Goal: Task Accomplishment & Management: Manage account settings

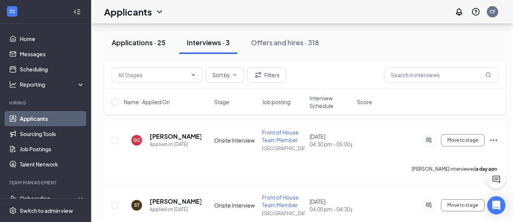
click at [137, 41] on div "Applications · 25" at bounding box center [139, 42] width 54 height 9
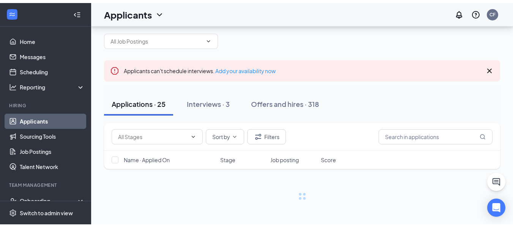
scroll to position [4, 0]
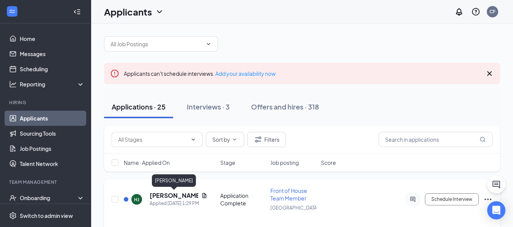
click at [157, 195] on h5 "[PERSON_NAME]" at bounding box center [174, 196] width 49 height 8
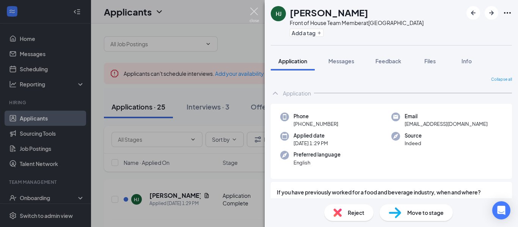
click at [253, 9] on img at bounding box center [254, 15] width 9 height 15
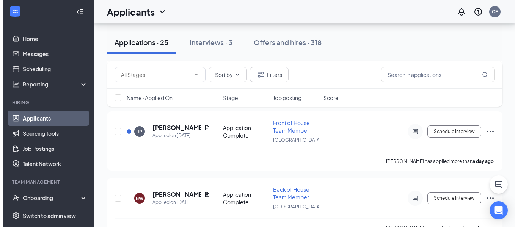
scroll to position [140, 0]
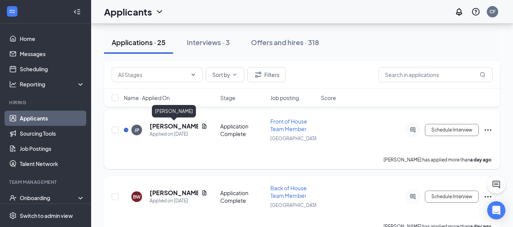
click at [154, 130] on h5 "Javair Powell" at bounding box center [174, 126] width 49 height 8
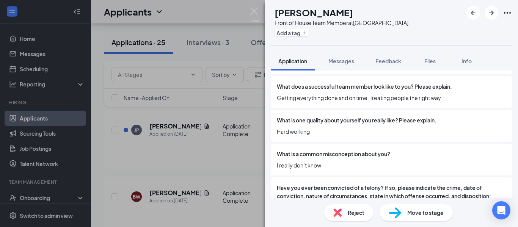
scroll to position [1243, 0]
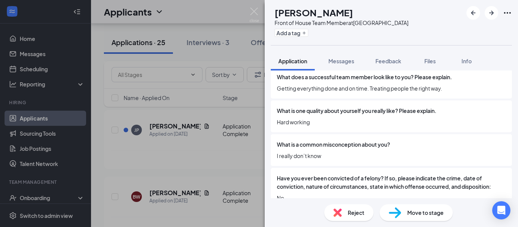
click at [352, 212] on span "Reject" at bounding box center [356, 213] width 17 height 8
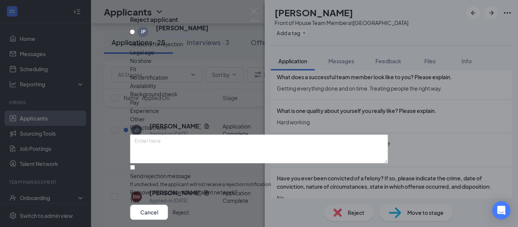
click at [156, 89] on span "Availability" at bounding box center [143, 86] width 26 height 8
click at [130, 14] on icon "Cross" at bounding box center [130, 14] width 0 height 0
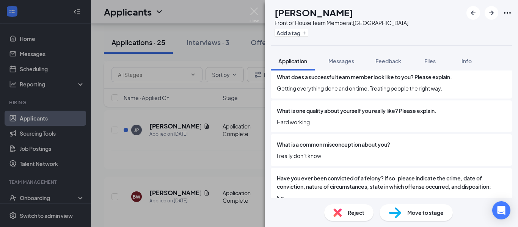
click at [348, 215] on span "Reject" at bounding box center [356, 213] width 17 height 8
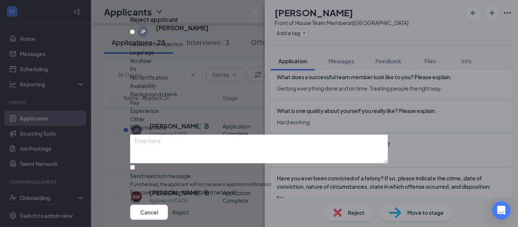
click at [297, 90] on div "Availability" at bounding box center [259, 86] width 258 height 8
click at [135, 165] on input "Send rejection message If unchecked, the applicant will not receive a rejection…" at bounding box center [132, 167] width 5 height 5
checkbox input "true"
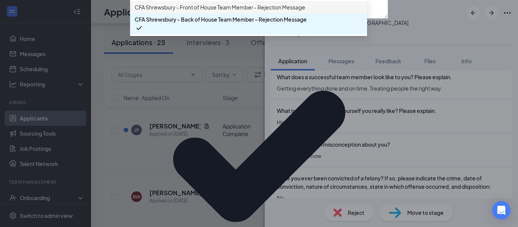
click at [219, 11] on span "CFA Shrewsbury - Front of House Team Member - Rejection Message" at bounding box center [220, 7] width 171 height 8
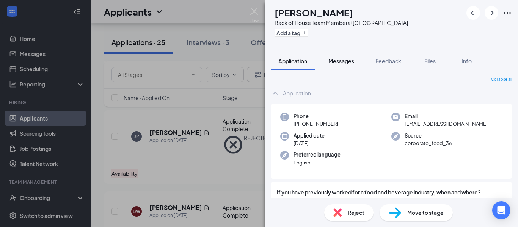
click at [339, 63] on span "Messages" at bounding box center [342, 61] width 26 height 7
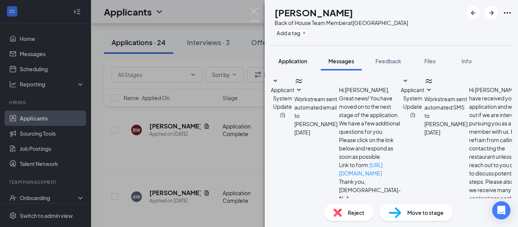
click at [287, 59] on span "Application" at bounding box center [293, 61] width 29 height 7
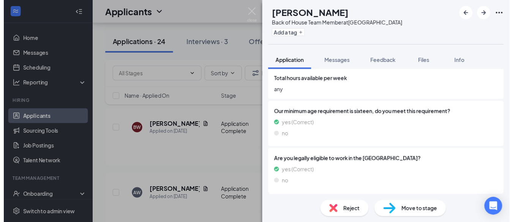
scroll to position [476, 0]
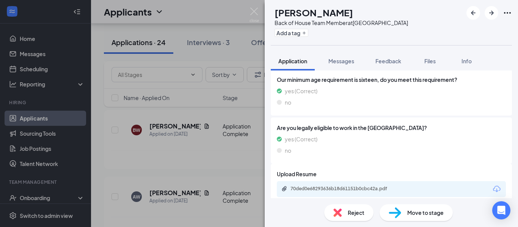
click at [38, 60] on div "BW Benjamin White Back of House Team Member at Shrewsbury Add a tag Application…" at bounding box center [259, 113] width 518 height 227
click at [31, 57] on div "BW Benjamin White Back of House Team Member at Shrewsbury Add a tag Application…" at bounding box center [259, 113] width 518 height 227
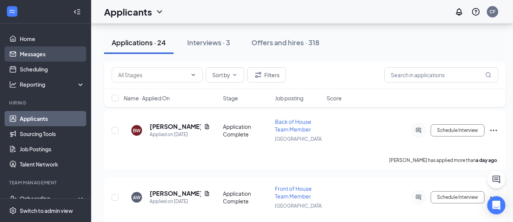
click at [31, 57] on link "Messages" at bounding box center [52, 53] width 65 height 15
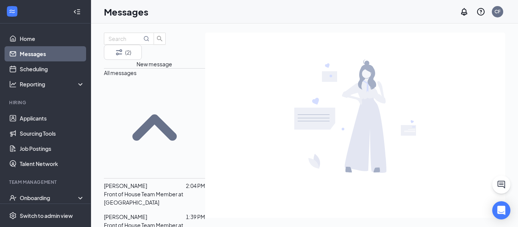
scroll to position [279, 0]
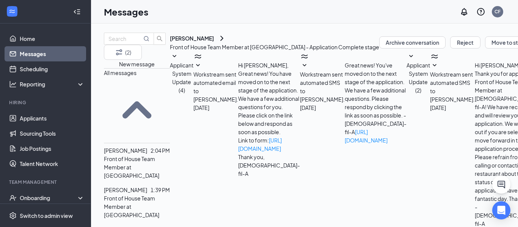
scroll to position [50, 0]
checkbox input "true"
type textarea "Hi Penny, It's Clayton from Chick-fil-A! How are you? I would love to set-up an…"
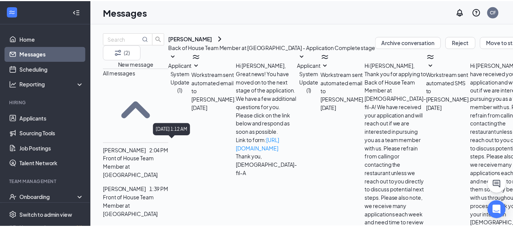
scroll to position [132, 0]
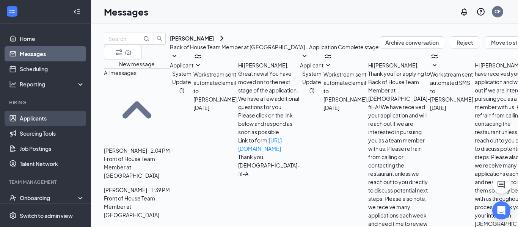
click at [25, 120] on link "Applicants" at bounding box center [52, 118] width 65 height 15
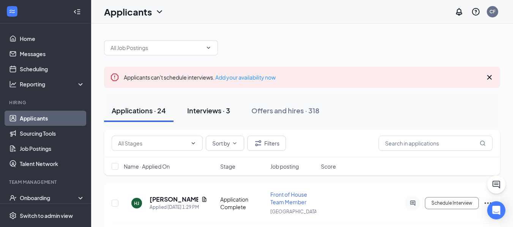
click at [204, 112] on div "Interviews · 3" at bounding box center [208, 110] width 43 height 9
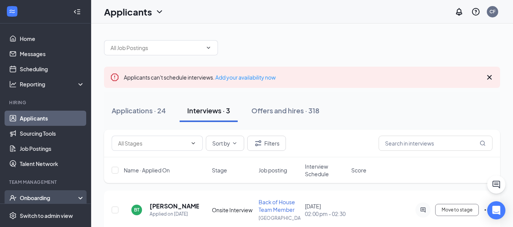
click at [43, 195] on div "Onboarding" at bounding box center [49, 198] width 58 height 8
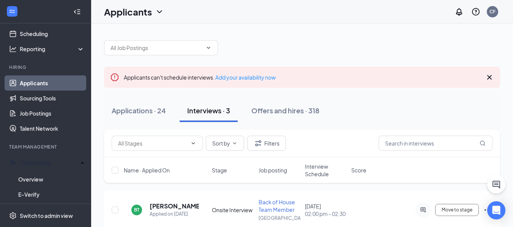
scroll to position [40, 0]
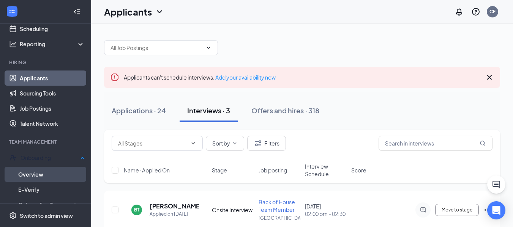
click at [38, 170] on link "Overview" at bounding box center [51, 174] width 66 height 15
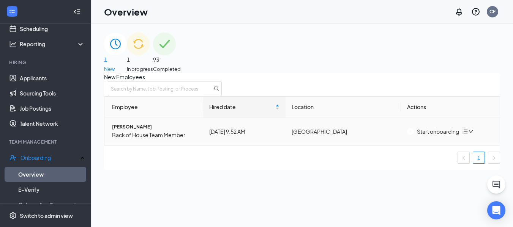
click at [438, 136] on div "Start onboarding" at bounding box center [433, 132] width 52 height 8
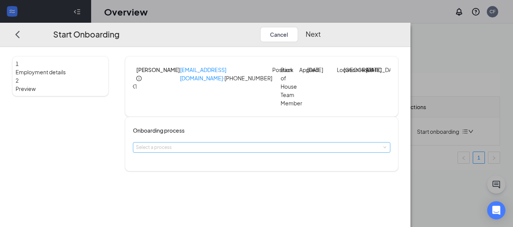
click at [251, 151] on div "Select a process" at bounding box center [260, 148] width 248 height 8
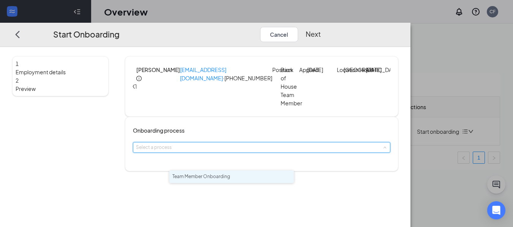
click at [252, 179] on li "Team Member Onboarding" at bounding box center [231, 177] width 124 height 13
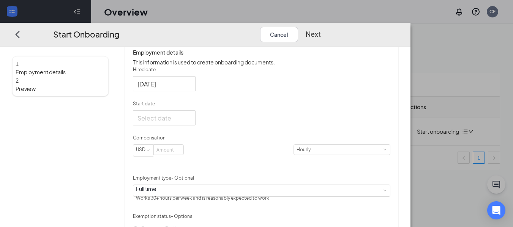
scroll to position [135, 0]
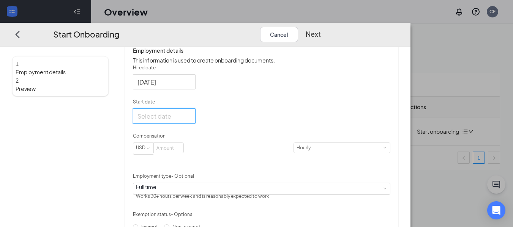
click at [189, 121] on input "Start date" at bounding box center [163, 116] width 52 height 9
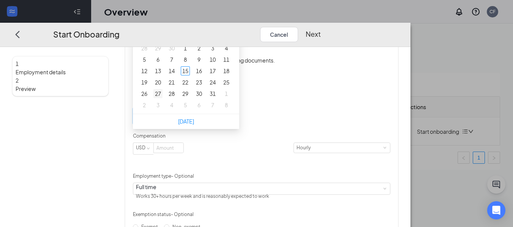
type input "Oct 27, 2025"
click at [162, 98] on div "27" at bounding box center [157, 93] width 9 height 9
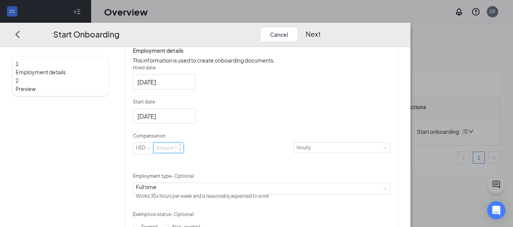
click at [183, 153] on input at bounding box center [169, 148] width 30 height 10
type input "12.5"
click at [142, 184] on div "1 Employment details 2 Preview KT Kye Troxel kyetroxel@yahoo.com · (717) 887-38…" at bounding box center [205, 102] width 386 height 362
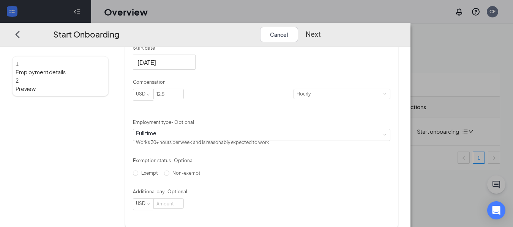
scroll to position [225, 0]
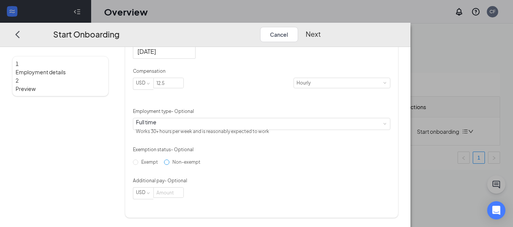
click at [173, 165] on span "Non-exempt" at bounding box center [186, 162] width 34 height 6
click at [169, 165] on input "Non-exempt" at bounding box center [166, 162] width 5 height 5
radio input "true"
click at [321, 27] on button "Next" at bounding box center [313, 34] width 15 height 15
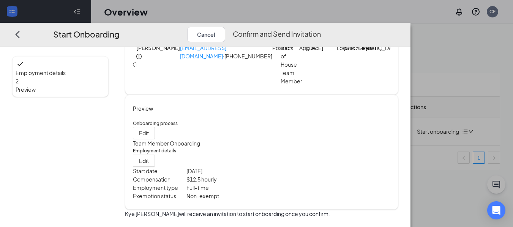
click at [321, 27] on button "Confirm and Send Invitation" at bounding box center [277, 34] width 88 height 15
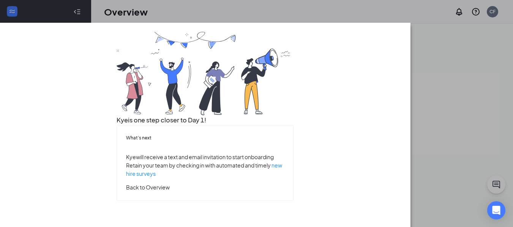
scroll to position [74, 0]
click at [170, 191] on button "Back to Overview" at bounding box center [148, 187] width 44 height 8
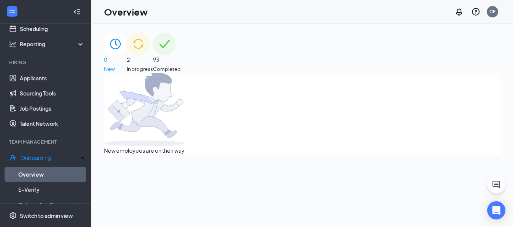
scroll to position [0, 0]
click at [153, 61] on div "2 In progress" at bounding box center [140, 53] width 26 height 40
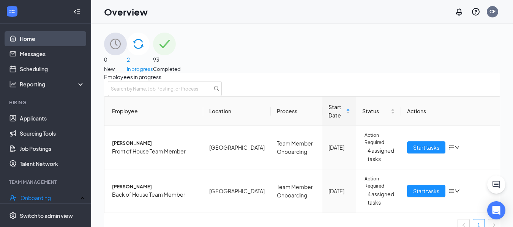
click at [28, 33] on link "Home" at bounding box center [52, 38] width 65 height 15
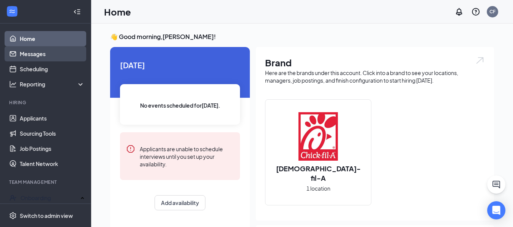
click at [38, 54] on link "Messages" at bounding box center [52, 53] width 65 height 15
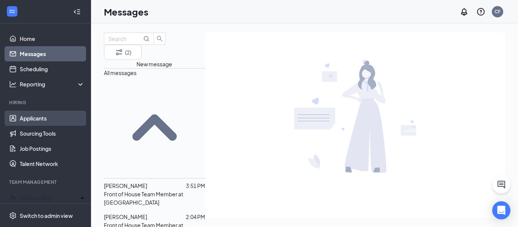
click at [30, 122] on link "Applicants" at bounding box center [52, 118] width 65 height 15
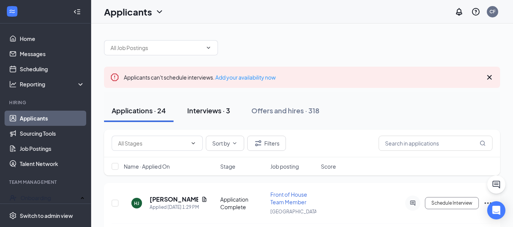
click at [213, 74] on div "Applicants can't schedule interviews. Add your availability now" at bounding box center [200, 77] width 152 height 8
click at [211, 113] on div "Interviews · 3" at bounding box center [208, 110] width 43 height 9
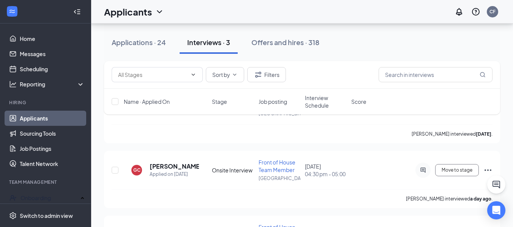
scroll to position [101, 0]
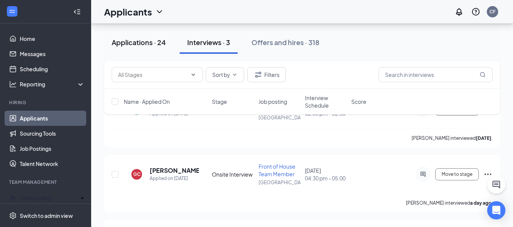
click at [132, 47] on button "Applications · 24" at bounding box center [138, 42] width 69 height 23
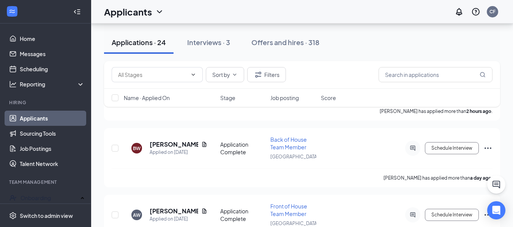
scroll to position [123, 0]
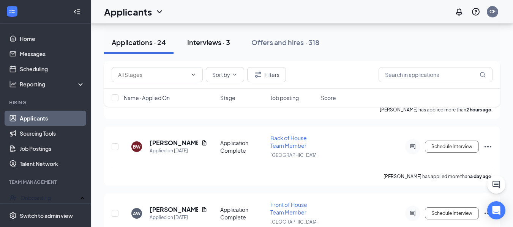
click at [197, 41] on div "Interviews · 3" at bounding box center [208, 42] width 43 height 9
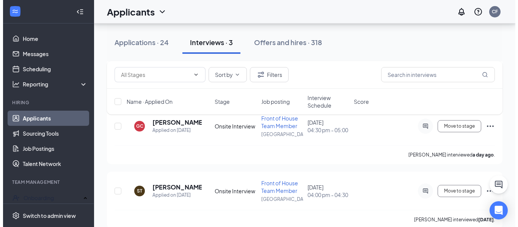
scroll to position [160, 0]
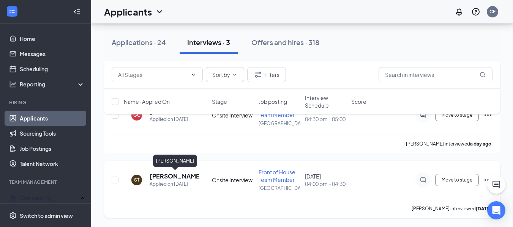
click at [162, 180] on h5 "[PERSON_NAME]" at bounding box center [174, 176] width 49 height 8
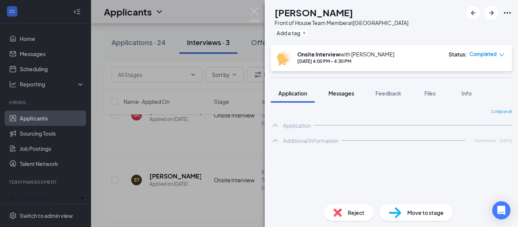
click at [343, 95] on span "Messages" at bounding box center [342, 93] width 26 height 7
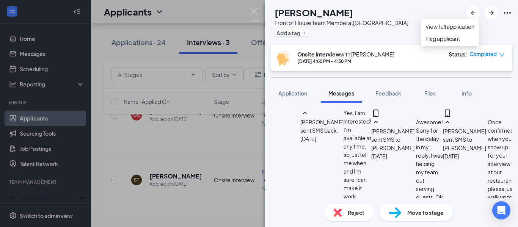
click at [506, 12] on icon "Ellipses" at bounding box center [507, 12] width 9 height 9
click at [448, 28] on link "View full application" at bounding box center [450, 26] width 49 height 8
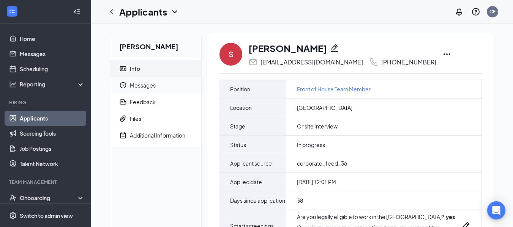
click at [132, 82] on span "Messages" at bounding box center [162, 85] width 65 height 17
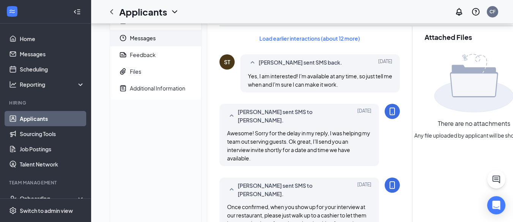
scroll to position [46, 0]
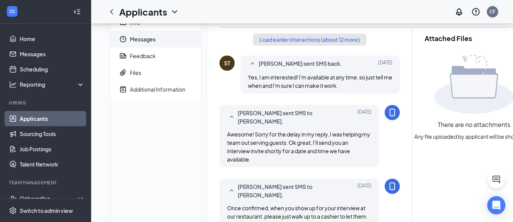
click at [304, 41] on button "Load earlier interactions (about 12 more)" at bounding box center [309, 39] width 113 height 12
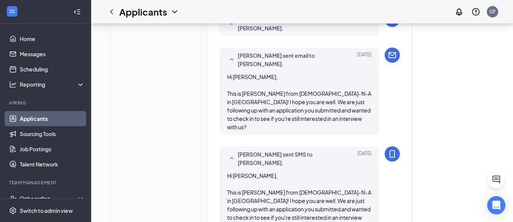
scroll to position [293, 0]
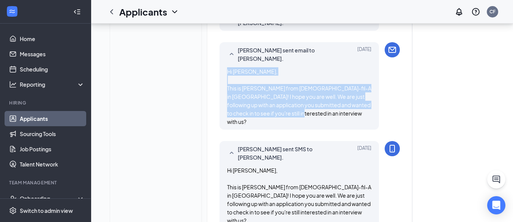
drag, startPoint x: 318, startPoint y: 115, endPoint x: 227, endPoint y: 73, distance: 100.2
click at [227, 73] on div "Hi [PERSON_NAME], This is [PERSON_NAME] from [DEMOGRAPHIC_DATA]-fil-A in [GEOGR…" at bounding box center [299, 96] width 144 height 58
copy span "Hi [PERSON_NAME], This is [PERSON_NAME] from [DEMOGRAPHIC_DATA]-fil-A in [GEOGR…"
click at [26, 59] on link "Messages" at bounding box center [52, 53] width 65 height 15
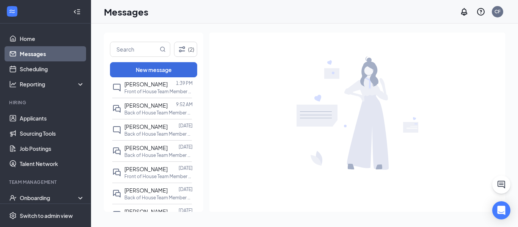
scroll to position [68, 0]
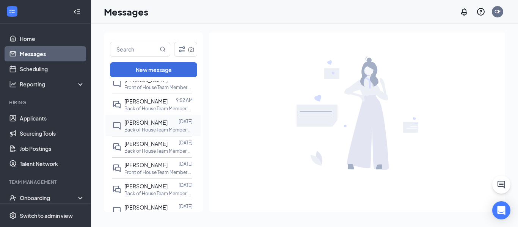
click at [154, 128] on p "Back of House Team Member at [GEOGRAPHIC_DATA]" at bounding box center [158, 130] width 68 height 6
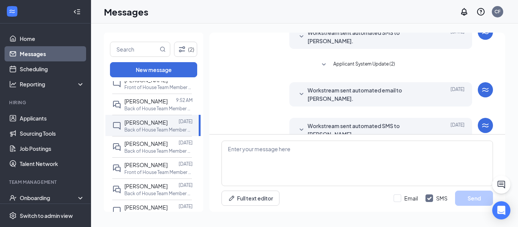
scroll to position [168, 0]
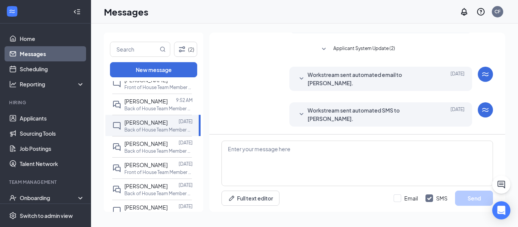
click at [402, 203] on div "Email SMS Send" at bounding box center [443, 198] width 99 height 15
click at [398, 201] on input "Email" at bounding box center [406, 199] width 24 height 8
checkbox input "true"
click at [294, 160] on textarea at bounding box center [358, 164] width 272 height 46
paste textarea "Hi [PERSON_NAME], This is [PERSON_NAME] from [DEMOGRAPHIC_DATA]-fil-A in [GEOGR…"
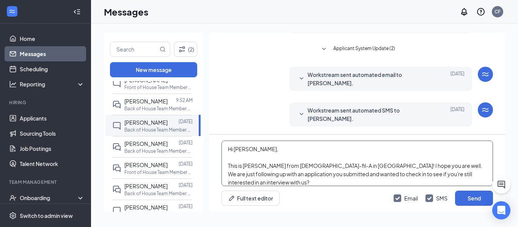
click at [244, 151] on textarea "Hi [PERSON_NAME], This is [PERSON_NAME] from [DEMOGRAPHIC_DATA]-fil-A in [GEOGR…" at bounding box center [358, 164] width 272 height 46
click at [483, 173] on textarea "Hi [PERSON_NAME], This is [PERSON_NAME] from [DEMOGRAPHIC_DATA]-fil-A in [GEOGR…" at bounding box center [358, 164] width 272 height 46
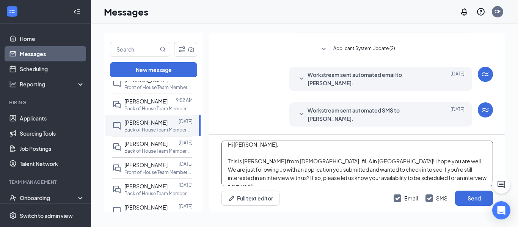
scroll to position [0, 0]
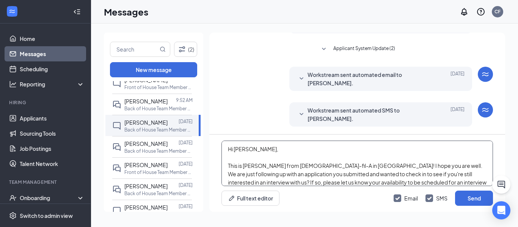
drag, startPoint x: 457, startPoint y: 179, endPoint x: 223, endPoint y: 143, distance: 237.3
click at [223, 143] on textarea "Hi [PERSON_NAME], This is [PERSON_NAME] from [DEMOGRAPHIC_DATA]-fil-A in [GEOGR…" at bounding box center [358, 164] width 272 height 46
type textarea "Hi [PERSON_NAME], This is [PERSON_NAME] from [DEMOGRAPHIC_DATA]-fil-A in [GEOGR…"
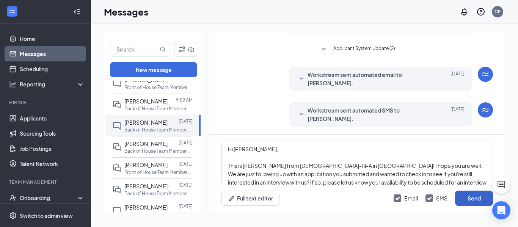
click at [468, 196] on button "Send" at bounding box center [474, 198] width 38 height 15
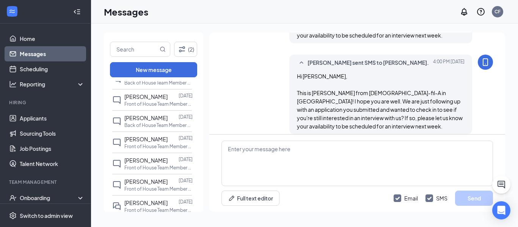
scroll to position [183, 0]
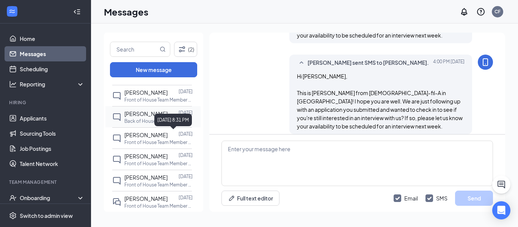
click at [161, 124] on div "[DATE] 8:31 PM" at bounding box center [173, 120] width 38 height 13
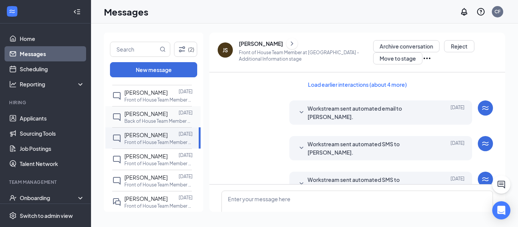
click at [140, 115] on span "[PERSON_NAME]" at bounding box center [145, 113] width 43 height 7
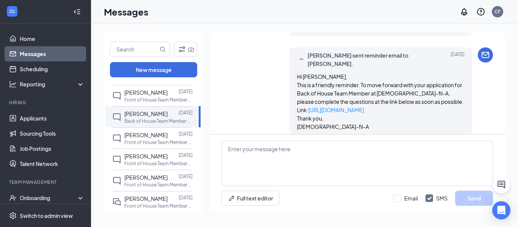
scroll to position [471, 0]
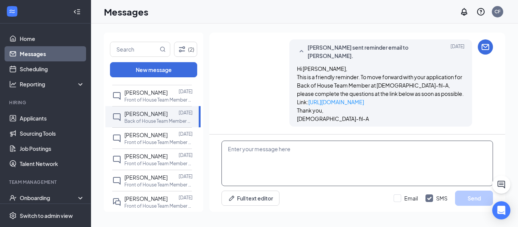
click at [298, 155] on textarea at bounding box center [358, 164] width 272 height 46
paste textarea "Hi [PERSON_NAME], This is [PERSON_NAME] from [DEMOGRAPHIC_DATA]-fil-A in [GEOGR…"
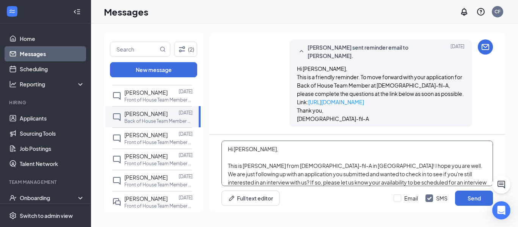
click at [243, 150] on textarea "Hi [PERSON_NAME], This is [PERSON_NAME] from [DEMOGRAPHIC_DATA]-fil-A in [GEOGR…" at bounding box center [358, 164] width 272 height 46
type textarea "Hi [PERSON_NAME], This is [PERSON_NAME] from [DEMOGRAPHIC_DATA]-fil-A in [GEOGR…"
click at [400, 197] on input "Email" at bounding box center [406, 199] width 24 height 8
checkbox input "true"
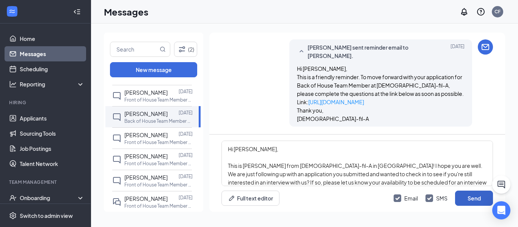
click at [460, 198] on button "Send" at bounding box center [474, 198] width 38 height 15
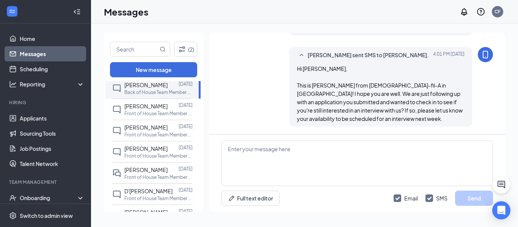
scroll to position [223, 0]
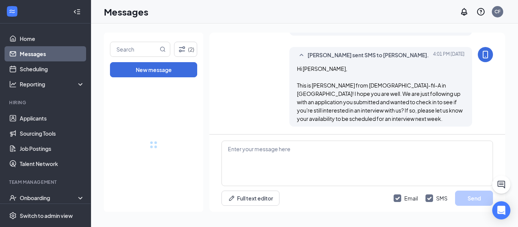
drag, startPoint x: 196, startPoint y: 154, endPoint x: 199, endPoint y: 112, distance: 42.6
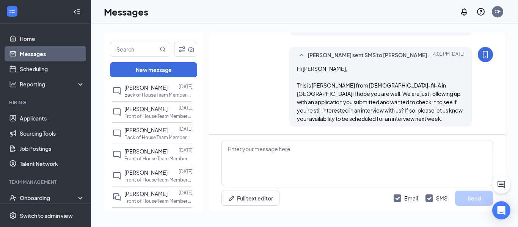
scroll to position [360, 0]
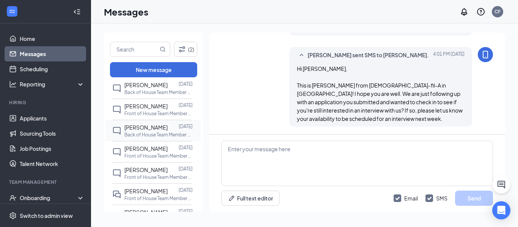
click at [140, 128] on span "[PERSON_NAME]" at bounding box center [145, 127] width 43 height 7
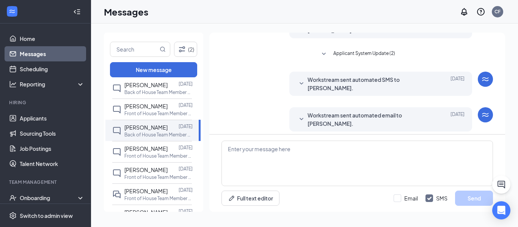
scroll to position [146, 0]
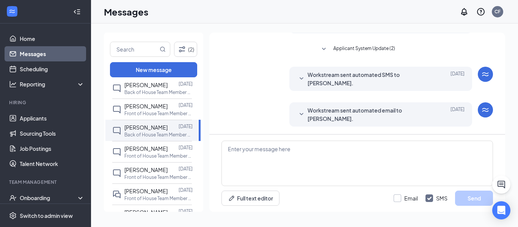
click at [400, 199] on input "Email" at bounding box center [406, 199] width 24 height 8
checkbox input "true"
click at [313, 164] on textarea at bounding box center [358, 164] width 272 height 46
paste textarea "Hi [PERSON_NAME], This is [PERSON_NAME] from [DEMOGRAPHIC_DATA]-fil-A in [GEOGR…"
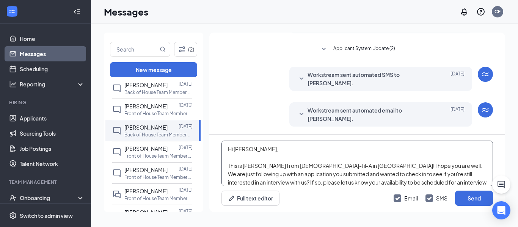
click at [246, 150] on textarea "Hi [PERSON_NAME], This is [PERSON_NAME] from [DEMOGRAPHIC_DATA]-fil-A in [GEOGR…" at bounding box center [358, 164] width 272 height 46
type textarea "Hi [PERSON_NAME], This is [PERSON_NAME] from [DEMOGRAPHIC_DATA]-fil-A in [GEOGR…"
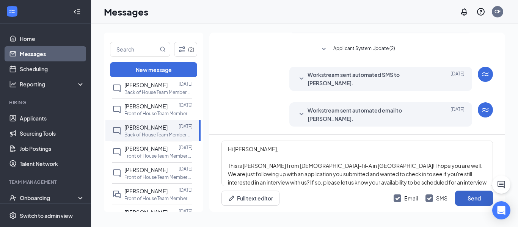
click at [464, 196] on button "Send" at bounding box center [474, 198] width 38 height 15
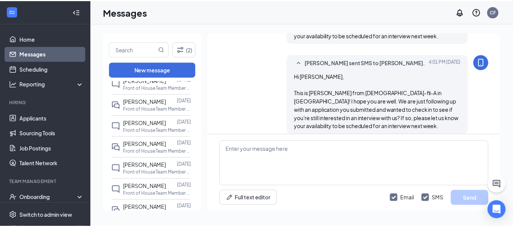
scroll to position [452, 0]
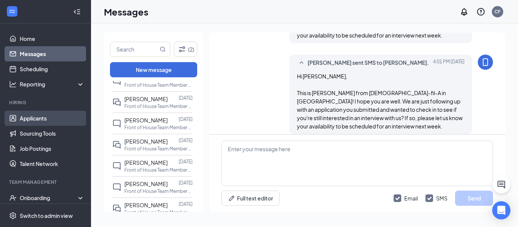
click at [25, 115] on link "Applicants" at bounding box center [52, 118] width 65 height 15
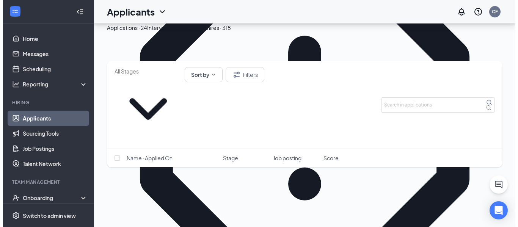
scroll to position [519, 0]
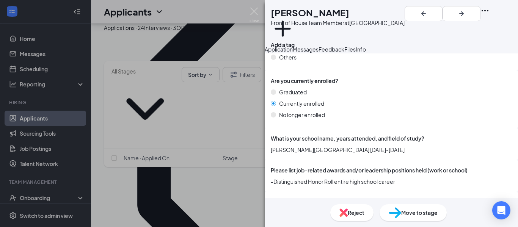
scroll to position [1229, 0]
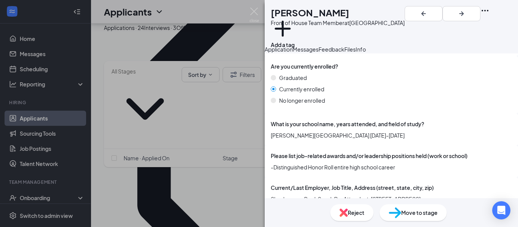
click at [319, 54] on button "Messages" at bounding box center [306, 49] width 26 height 8
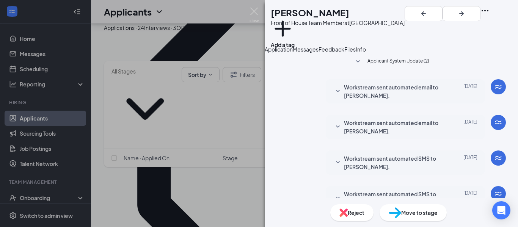
scroll to position [214, 0]
checkbox input "true"
paste textarea "Hi [PERSON_NAME], This is [PERSON_NAME] from [DEMOGRAPHIC_DATA]-fil-A in [GEOGR…"
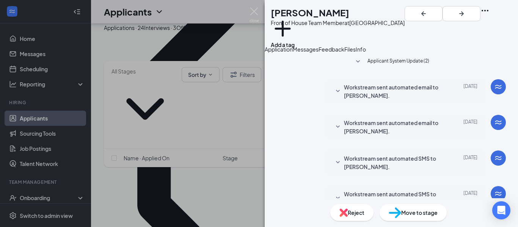
scroll to position [0, 0]
type textarea "Hi [PERSON_NAME], This is [PERSON_NAME] from [DEMOGRAPHIC_DATA]-fil-A in [GEOGR…"
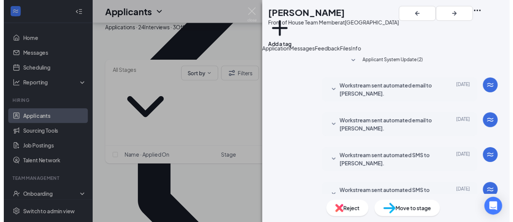
scroll to position [428, 0]
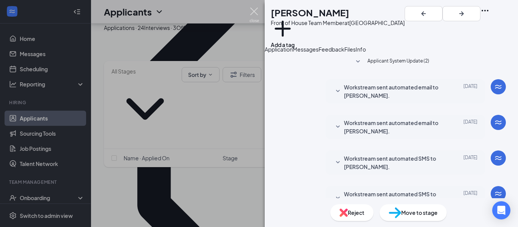
click at [254, 10] on img at bounding box center [254, 15] width 9 height 15
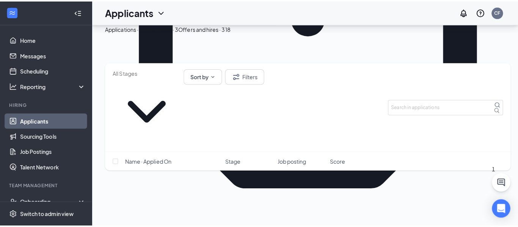
scroll to position [647, 0]
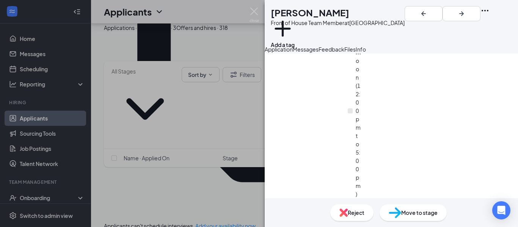
scroll to position [499, 0]
click at [509, 180] on div "Collapse all Application Phone [PHONE_NUMBER] Email [EMAIL_ADDRESS][DOMAIN_NAME…" at bounding box center [392, 126] width 254 height 145
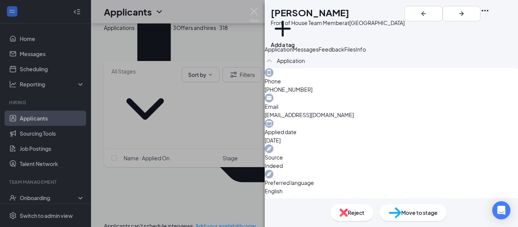
scroll to position [0, 0]
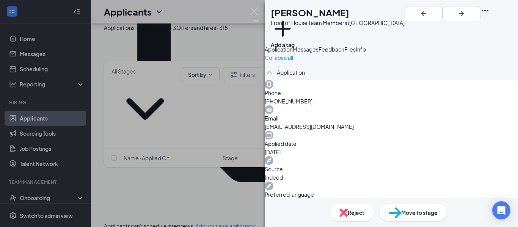
click at [319, 54] on button "Messages" at bounding box center [306, 49] width 26 height 8
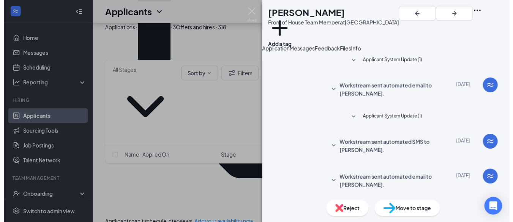
scroll to position [249, 0]
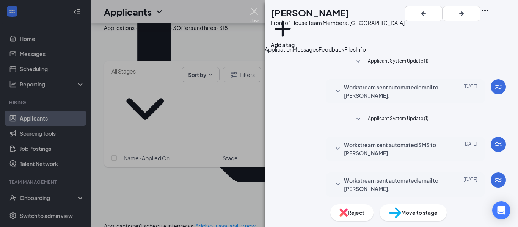
click at [252, 11] on img at bounding box center [254, 15] width 9 height 15
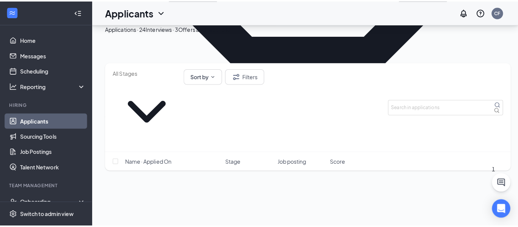
scroll to position [748, 0]
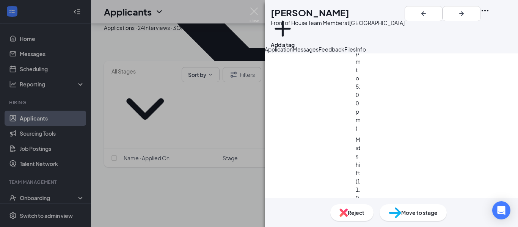
scroll to position [568, 0]
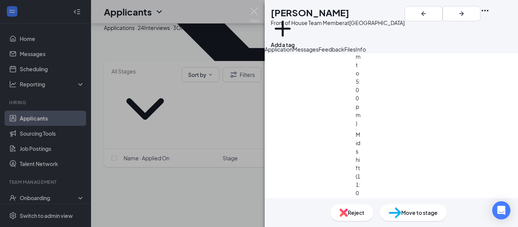
click at [319, 54] on div "Messages" at bounding box center [306, 49] width 26 height 8
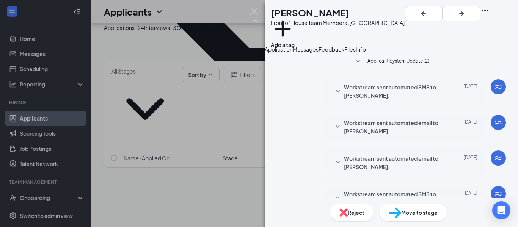
scroll to position [214, 0]
paste textarea "Hi [PERSON_NAME], This is [PERSON_NAME] from [DEMOGRAPHIC_DATA]-fil-A in [GEOGR…"
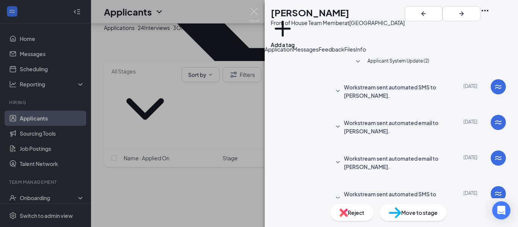
type textarea "Hi [PERSON_NAME], This is [PERSON_NAME] from [DEMOGRAPHIC_DATA]-fil-A in [GEOGR…"
checkbox input "true"
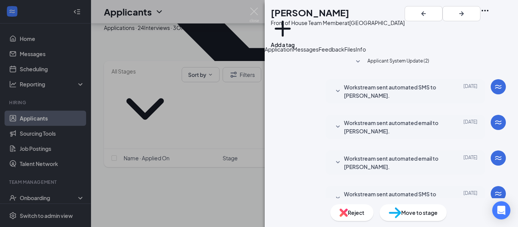
scroll to position [0, 0]
click at [254, 9] on img at bounding box center [254, 15] width 9 height 15
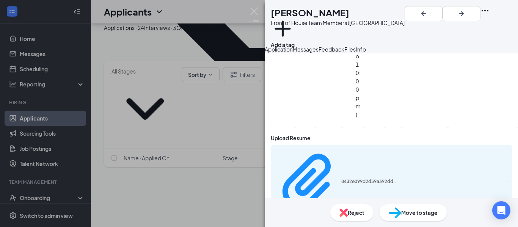
scroll to position [1100, 0]
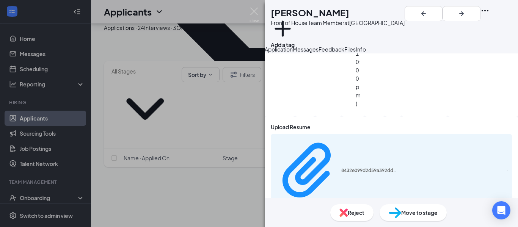
click at [319, 53] on span "Messages" at bounding box center [306, 49] width 26 height 7
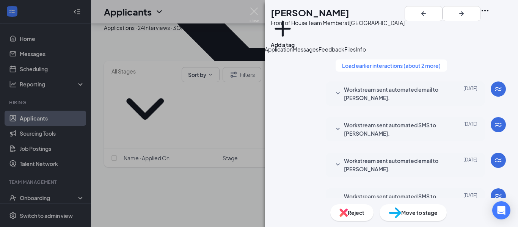
scroll to position [288, 0]
checkbox input "true"
paste textarea "Hi [PERSON_NAME], This is [PERSON_NAME] from [DEMOGRAPHIC_DATA]-fil-A in [GEOGR…"
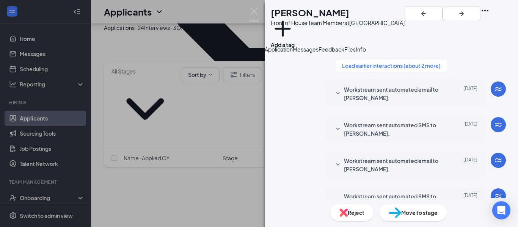
scroll to position [0, 0]
type textarea "Hi [PERSON_NAME], This is [PERSON_NAME] from [DEMOGRAPHIC_DATA]-fil-A in [GEOGR…"
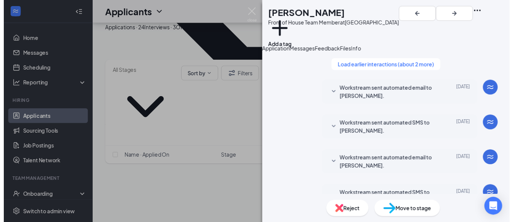
scroll to position [456, 0]
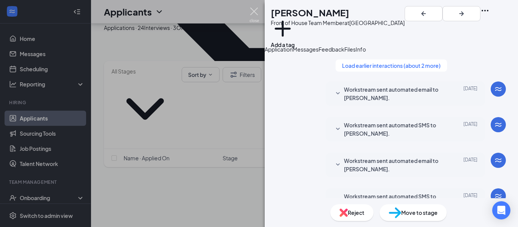
click at [256, 8] on img at bounding box center [254, 15] width 9 height 15
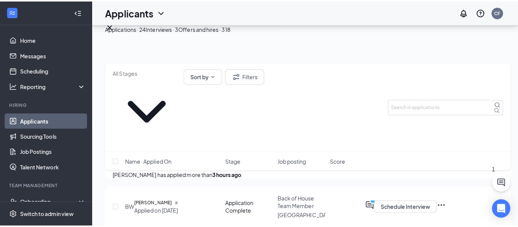
scroll to position [869, 0]
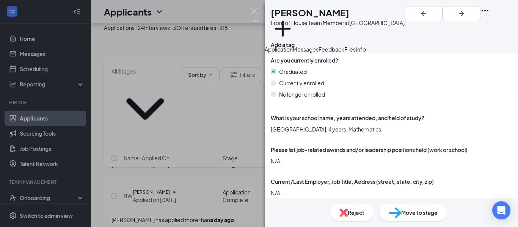
scroll to position [1257, 0]
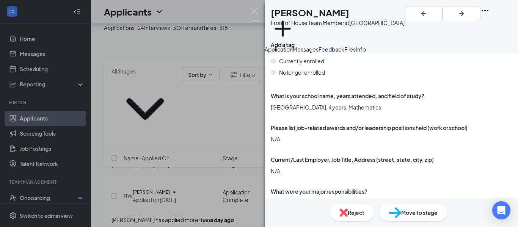
click at [319, 53] on span "Messages" at bounding box center [306, 49] width 26 height 7
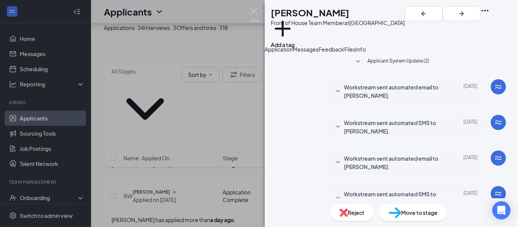
scroll to position [214, 0]
paste textarea "Hi [PERSON_NAME], This is [PERSON_NAME] from [DEMOGRAPHIC_DATA]-fil-A in [GEOGR…"
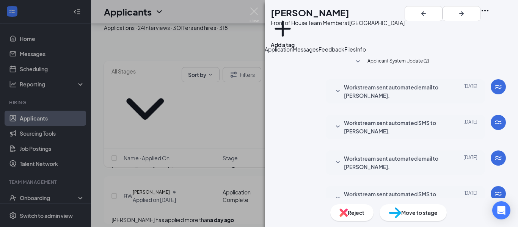
type textarea "Hi [PERSON_NAME], This is [PERSON_NAME] from [DEMOGRAPHIC_DATA]-fil-A in [GEOGR…"
checkbox input "true"
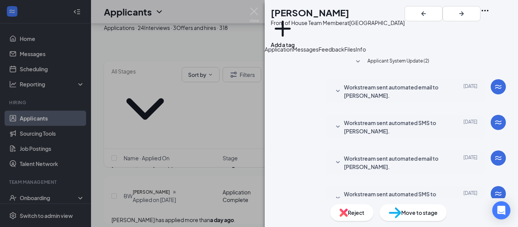
click at [253, 10] on img at bounding box center [254, 15] width 9 height 15
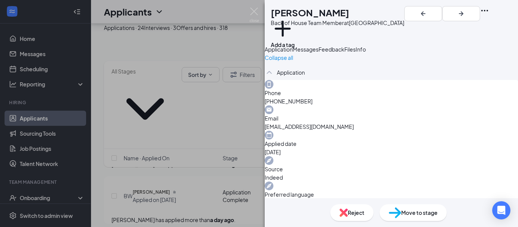
click at [319, 53] on span "Messages" at bounding box center [306, 49] width 26 height 7
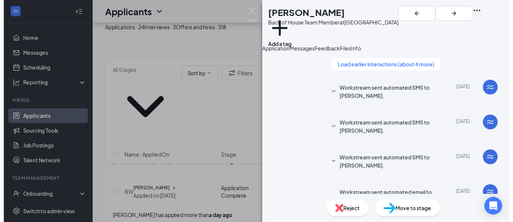
scroll to position [715, 0]
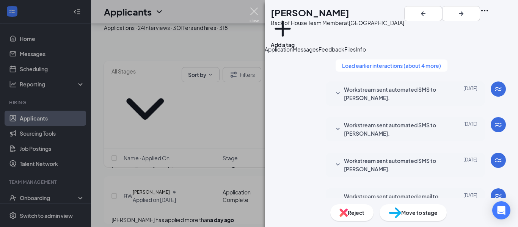
click at [258, 13] on img at bounding box center [254, 15] width 9 height 15
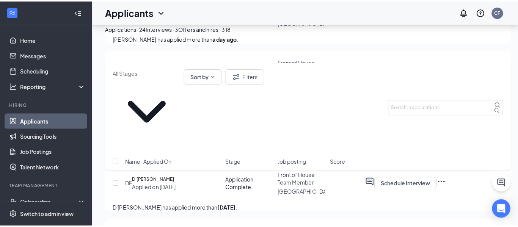
scroll to position [1065, 0]
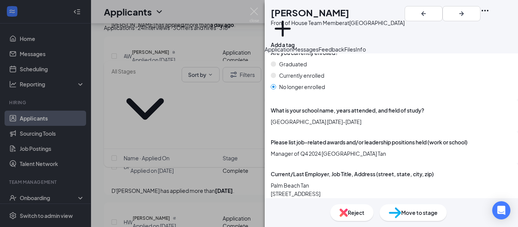
scroll to position [1358, 0]
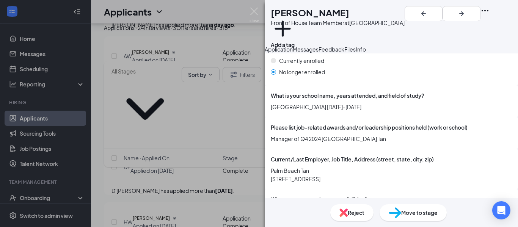
click at [319, 54] on button "Messages" at bounding box center [306, 49] width 26 height 8
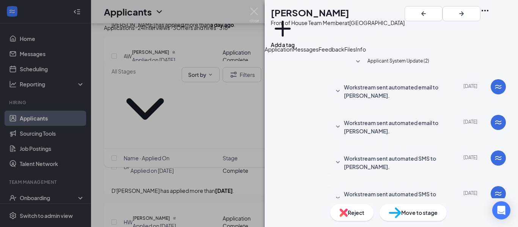
scroll to position [214, 0]
paste textarea "Hi [PERSON_NAME], This is [PERSON_NAME] from [DEMOGRAPHIC_DATA]-fil-A in [GEOGR…"
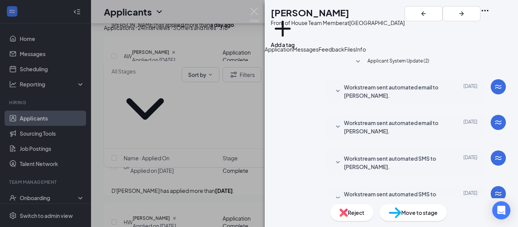
type textarea "Hi [PERSON_NAME], This is [PERSON_NAME] from [DEMOGRAPHIC_DATA]-fil-A in [GEOGR…"
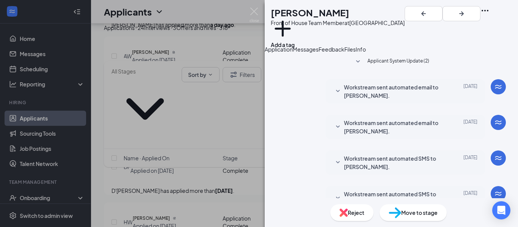
checkbox input "true"
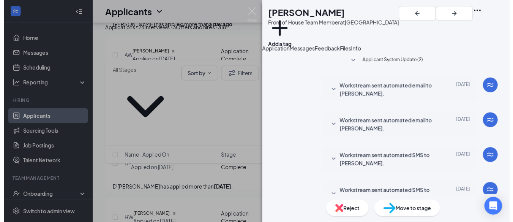
scroll to position [428, 0]
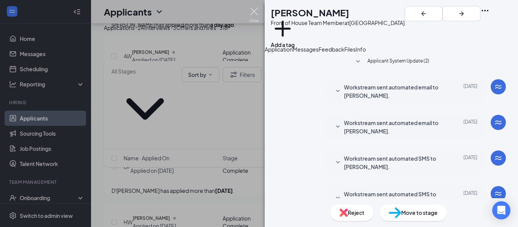
click at [257, 16] on img at bounding box center [254, 15] width 9 height 15
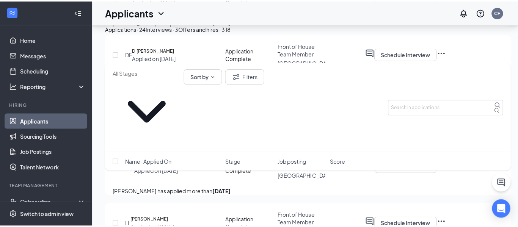
scroll to position [1182, 0]
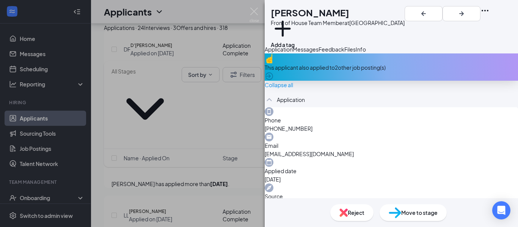
click at [350, 208] on div "Reject" at bounding box center [352, 213] width 43 height 17
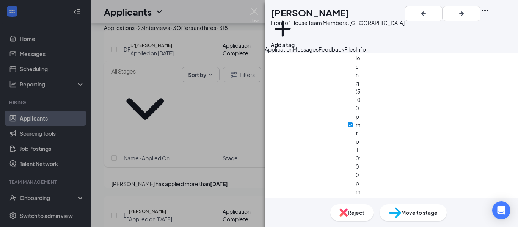
scroll to position [994, 0]
click at [319, 53] on span "Messages" at bounding box center [306, 49] width 26 height 7
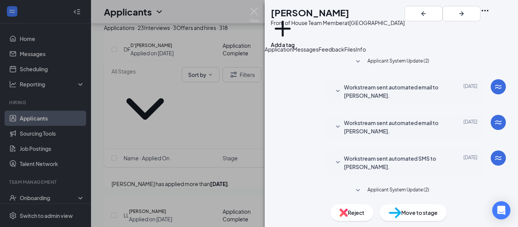
scroll to position [178, 0]
checkbox input "true"
paste textarea "Hi [PERSON_NAME], This is [PERSON_NAME] from [DEMOGRAPHIC_DATA]-fil-A in [GEOGR…"
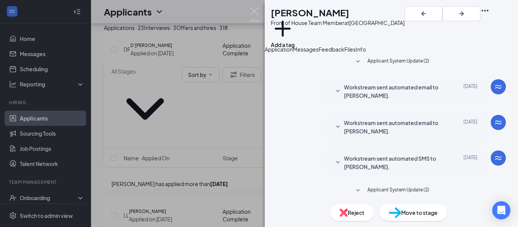
scroll to position [8, 0]
type textarea "Hi [PERSON_NAME], This is [PERSON_NAME] from [DEMOGRAPHIC_DATA]-fil-A in [GEOGR…"
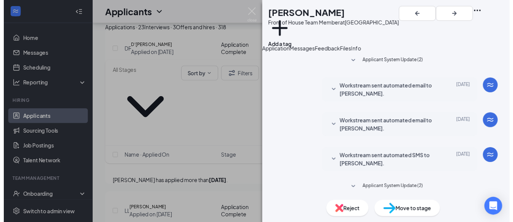
scroll to position [392, 0]
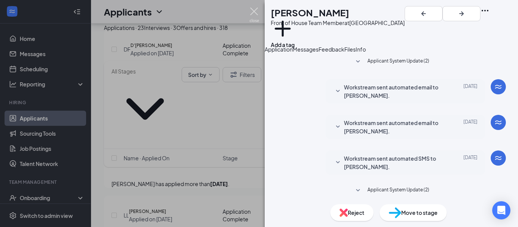
click at [256, 13] on img at bounding box center [254, 15] width 9 height 15
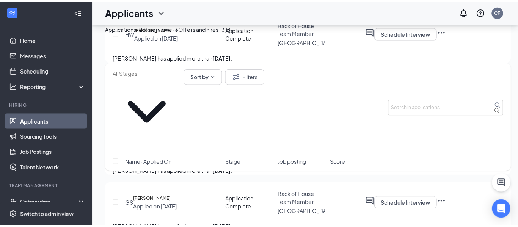
scroll to position [1273, 0]
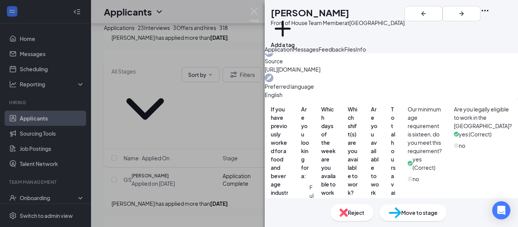
scroll to position [98, 0]
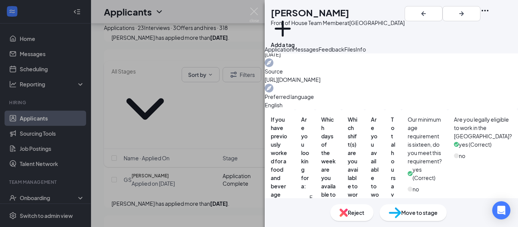
click at [319, 53] on span "Messages" at bounding box center [306, 49] width 26 height 7
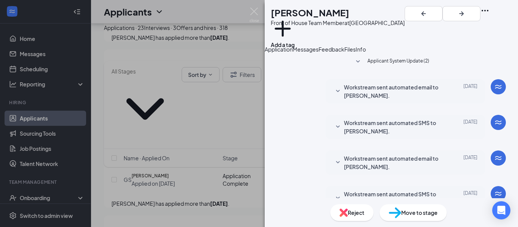
paste textarea "Hi [PERSON_NAME], This is [PERSON_NAME] from [DEMOGRAPHIC_DATA]-fil-A in [GEOGR…"
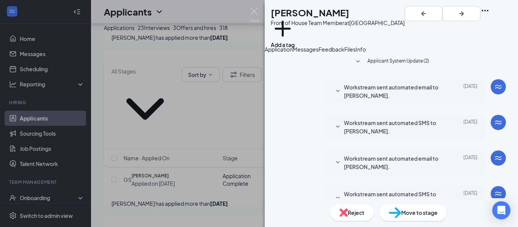
type textarea "Hi [PERSON_NAME], This is [PERSON_NAME] from [DEMOGRAPHIC_DATA]-fil-A in [GEOGR…"
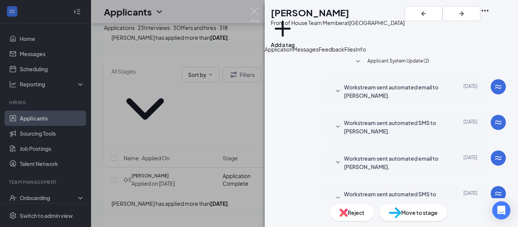
checkbox input "true"
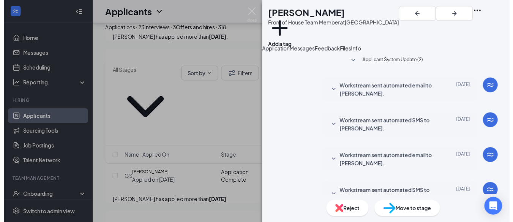
scroll to position [383, 0]
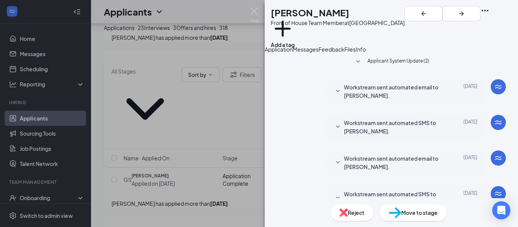
click at [40, 49] on div "DO [PERSON_NAME] Front of House Team Member at [GEOGRAPHIC_DATA] Add a tag Appl…" at bounding box center [259, 113] width 518 height 227
click at [255, 11] on img at bounding box center [254, 15] width 9 height 15
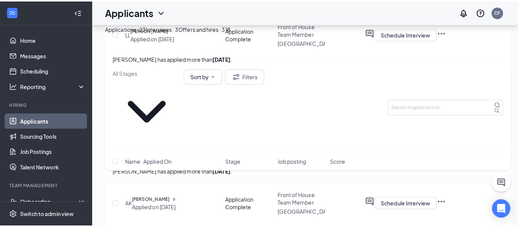
scroll to position [1384, 0]
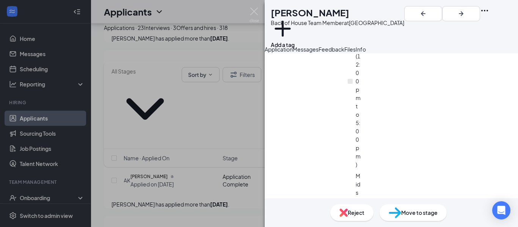
scroll to position [574, 0]
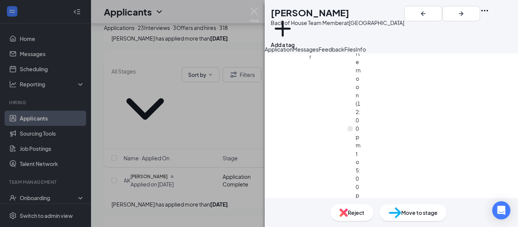
scroll to position [550, 0]
click at [319, 53] on span "Messages" at bounding box center [306, 49] width 26 height 7
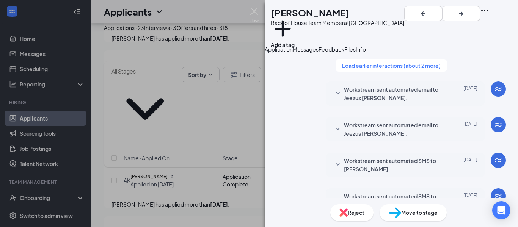
scroll to position [288, 0]
paste textarea "Hi [PERSON_NAME], This is [PERSON_NAME] from [DEMOGRAPHIC_DATA]-fil-A in [GEOGR…"
type textarea "Hi [PERSON_NAME], This is [PERSON_NAME] from [DEMOGRAPHIC_DATA]-fil-A in [GEOGR…"
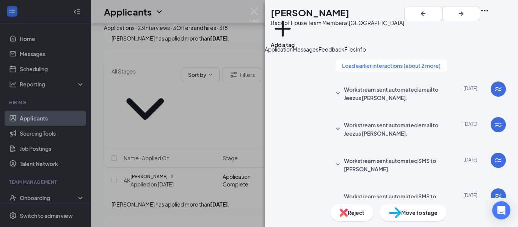
checkbox input "true"
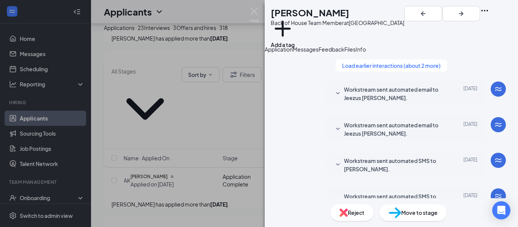
type textarea "Hi Jeezus, This is [PERSON_NAME] from [DEMOGRAPHIC_DATA]-fil-A in [GEOGRAPHIC_D…"
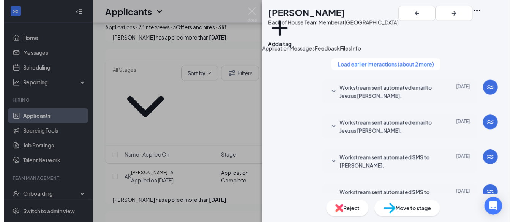
scroll to position [502, 0]
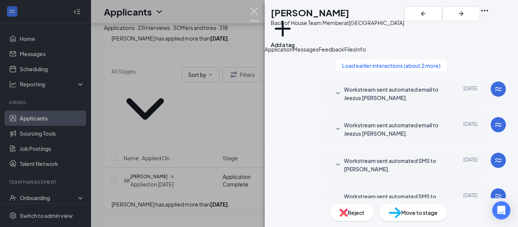
click at [257, 17] on img at bounding box center [254, 15] width 9 height 15
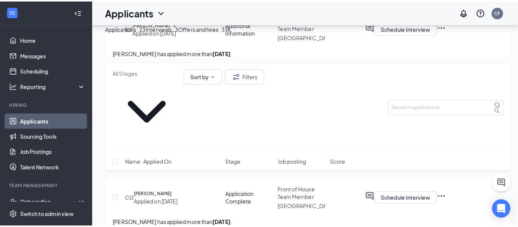
scroll to position [1491, 0]
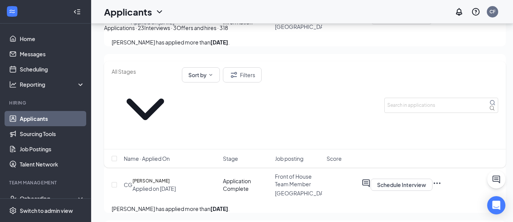
click at [170, 111] on div "Sort by Filters Name · Applied On Stage Job posting Score" at bounding box center [305, 118] width 402 height 114
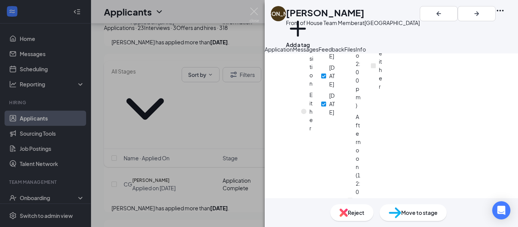
scroll to position [499, 0]
click at [319, 54] on button "Messages" at bounding box center [306, 49] width 26 height 8
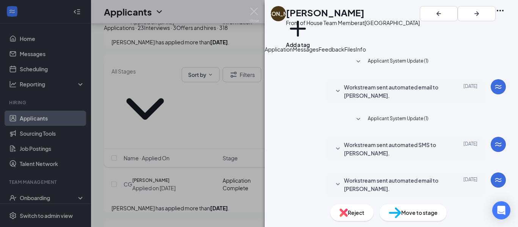
scroll to position [403, 0]
checkbox input "true"
paste textarea "Hi [PERSON_NAME], This is [PERSON_NAME] from [DEMOGRAPHIC_DATA]-fil-A in [GEOGR…"
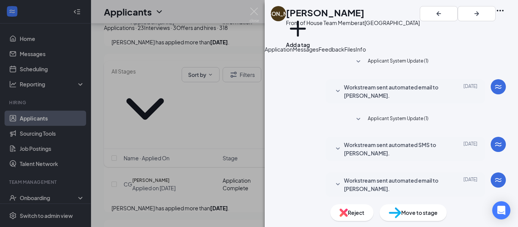
scroll to position [8, 0]
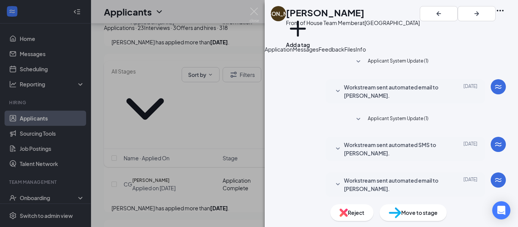
scroll to position [13, 0]
type textarea "Hi [PERSON_NAME], This is [PERSON_NAME] from [DEMOGRAPHIC_DATA]-fil-A in [GEOGR…"
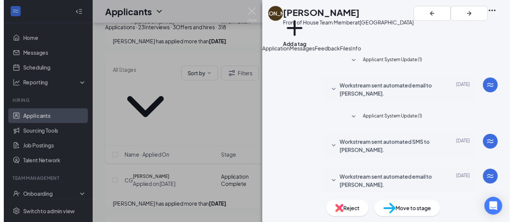
scroll to position [617, 0]
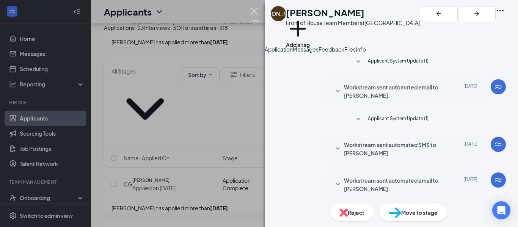
click at [254, 13] on img at bounding box center [254, 15] width 9 height 15
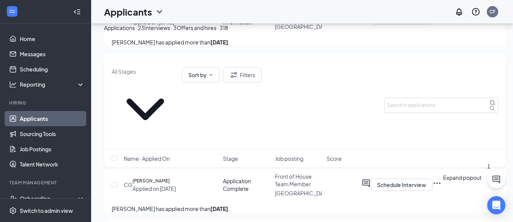
click at [501, 181] on button at bounding box center [496, 179] width 18 height 18
click at [427, 189] on h3 "SMS Messages" at bounding box center [449, 184] width 44 height 10
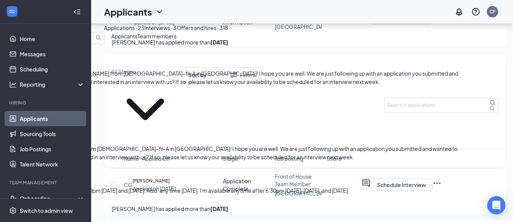
scroll to position [82, 0]
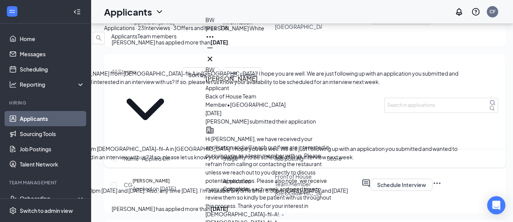
scroll to position [-51, 0]
drag, startPoint x: 252, startPoint y: 106, endPoint x: 274, endPoint y: 98, distance: 23.2
drag, startPoint x: 272, startPoint y: 98, endPoint x: 281, endPoint y: 157, distance: 59.9
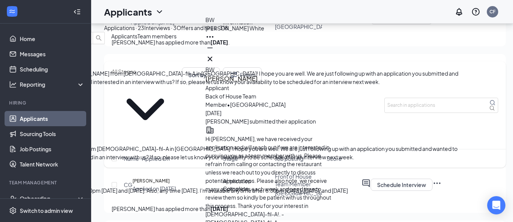
copy span "I’ll send you an interview invite soon for next week based on what you mentione…"
click at [43, 95] on span "[PERSON_NAME]" at bounding box center [21, 98] width 43 height 7
paste textarea "I’ll send you an interview invite soon for next week based on what you mentione…"
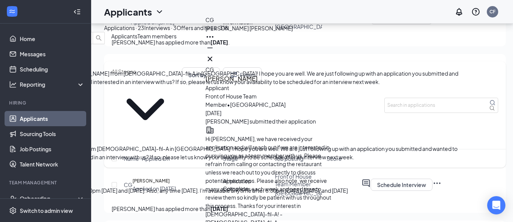
scroll to position [0, 0]
type textarea "Perfect. I’ll send you an interview invite shortly. When you arrive for your in…"
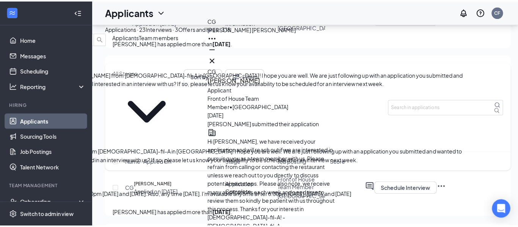
scroll to position [0, 0]
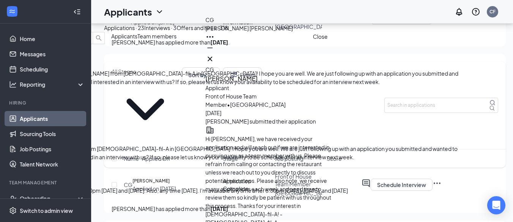
click at [214, 55] on icon "Cross" at bounding box center [209, 58] width 9 height 9
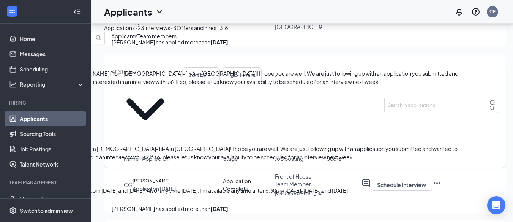
click at [161, 111] on div "Sort by Filters Name · Applied On Stage Job posting Score" at bounding box center [305, 118] width 402 height 114
click at [156, 114] on div "Sort by Filters Name · Applied On Stage Job posting Score" at bounding box center [305, 118] width 402 height 114
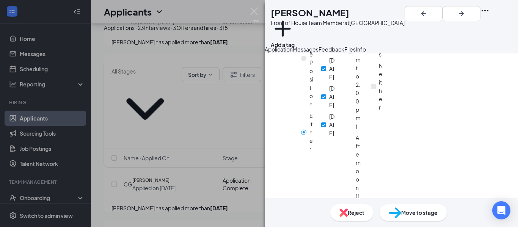
scroll to position [499, 0]
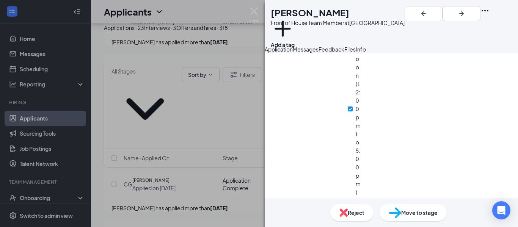
click at [319, 53] on span "Messages" at bounding box center [306, 49] width 26 height 7
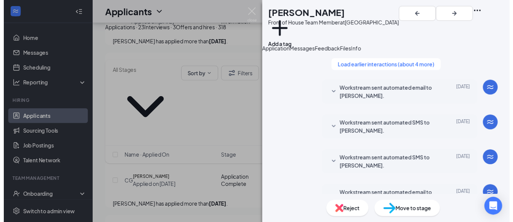
scroll to position [682, 0]
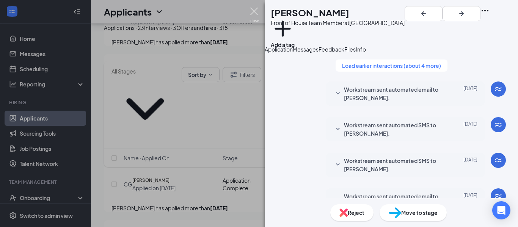
click at [254, 10] on img at bounding box center [254, 15] width 9 height 15
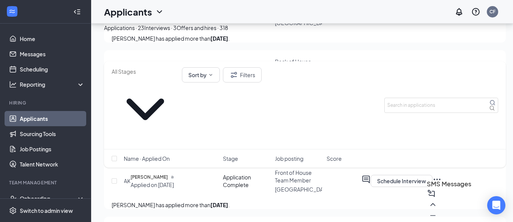
scroll to position [1500, 0]
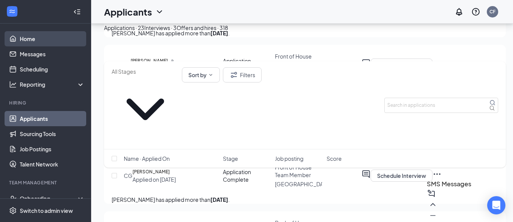
click at [24, 37] on link "Home" at bounding box center [52, 38] width 65 height 15
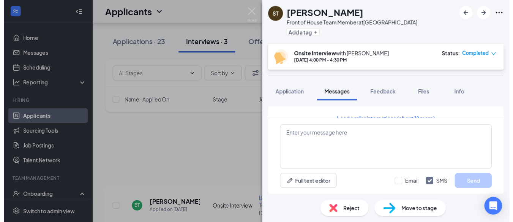
scroll to position [160, 0]
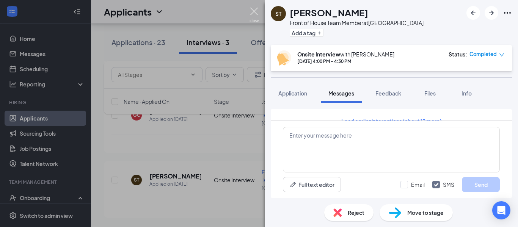
click at [252, 13] on img at bounding box center [254, 15] width 9 height 15
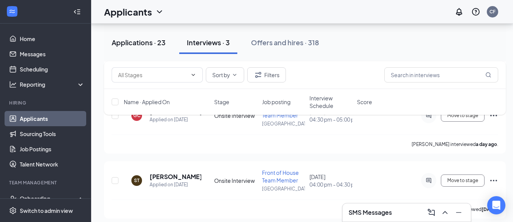
click at [145, 41] on div "Applications · 23" at bounding box center [139, 42] width 54 height 9
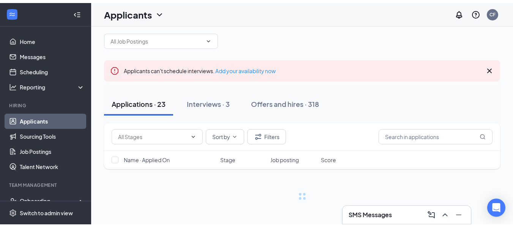
scroll to position [4, 0]
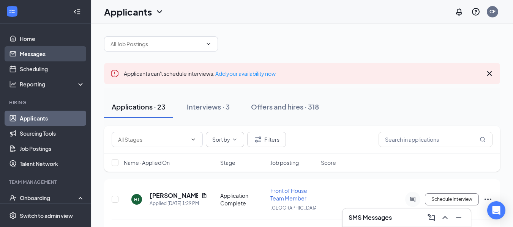
click at [22, 52] on link "Messages" at bounding box center [52, 53] width 65 height 15
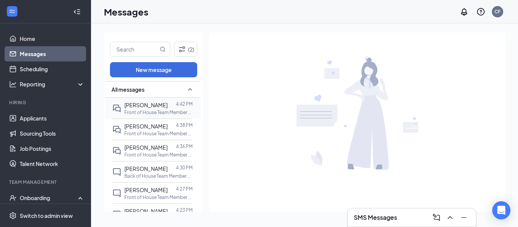
click at [158, 112] on p "Front of House Team Member at [GEOGRAPHIC_DATA]" at bounding box center [158, 112] width 68 height 6
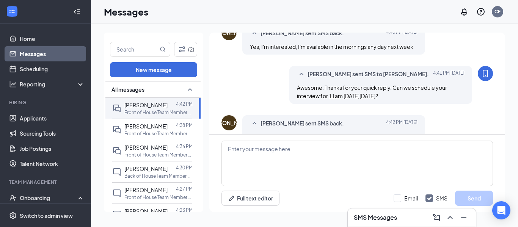
scroll to position [514, 0]
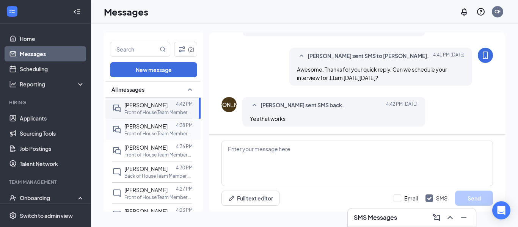
click at [148, 128] on span "[PERSON_NAME]" at bounding box center [145, 126] width 43 height 7
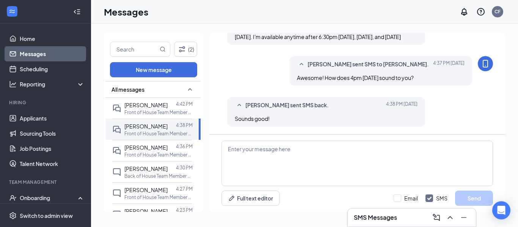
scroll to position [371, 0]
click at [145, 150] on span "[PERSON_NAME]" at bounding box center [145, 147] width 43 height 7
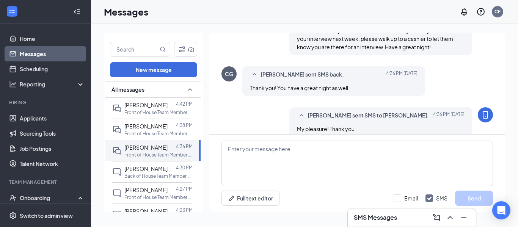
scroll to position [352, 0]
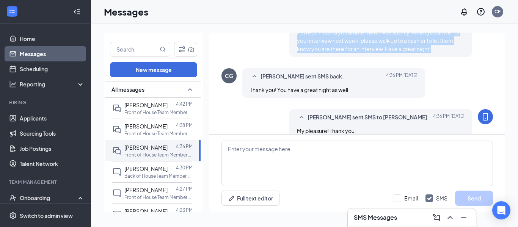
drag, startPoint x: 436, startPoint y: 88, endPoint x: 292, endPoint y: 74, distance: 145.3
click at [292, 57] on div "Clayton Fruhling sent SMS to Candace Garman. Today 4:36 PM Perfect. I’ll send y…" at bounding box center [381, 34] width 183 height 46
copy span "Perfect. I’ll send you an interview invite shortly. When you arrive for your in…"
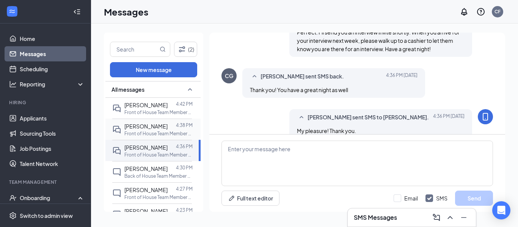
click at [147, 128] on span "[PERSON_NAME]" at bounding box center [145, 126] width 43 height 7
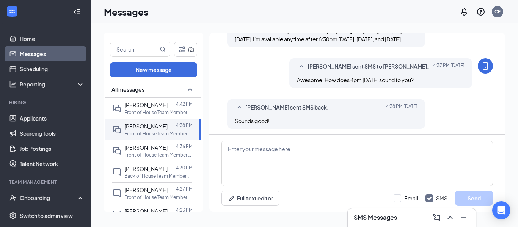
scroll to position [371, 0]
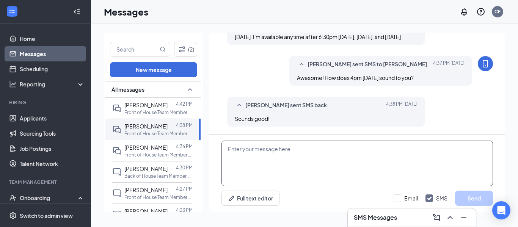
click at [282, 158] on textarea at bounding box center [358, 164] width 272 height 46
paste textarea "Perfect. I’ll send you an interview invite shortly. When you arrive for your in…"
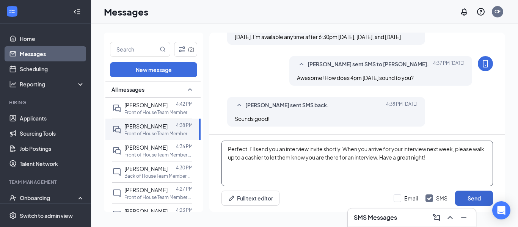
type textarea "Perfect. I’ll send you an interview invite shortly. When you arrive for your in…"
click at [469, 195] on button "Send" at bounding box center [474, 198] width 38 height 15
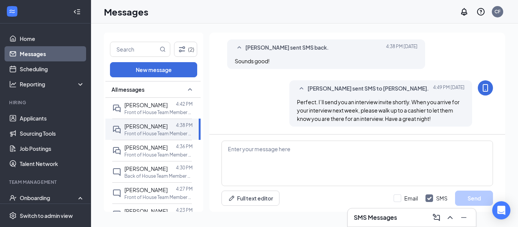
scroll to position [429, 0]
click at [134, 150] on span "[PERSON_NAME]" at bounding box center [145, 147] width 43 height 7
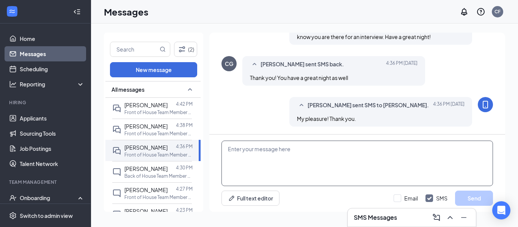
scroll to position [410, 0]
click at [134, 173] on p "Back of House Team Member at [GEOGRAPHIC_DATA]" at bounding box center [158, 176] width 68 height 6
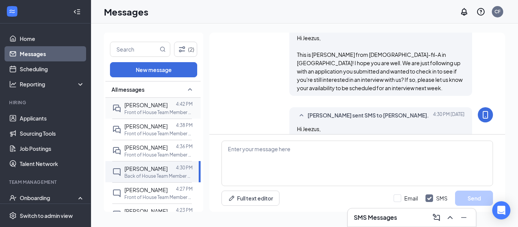
scroll to position [319, 0]
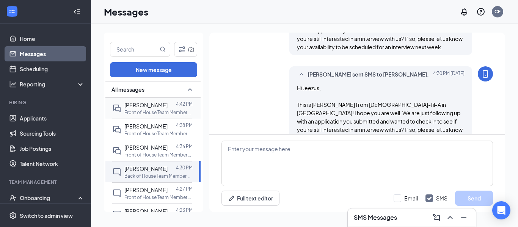
click at [168, 106] on div at bounding box center [172, 105] width 8 height 8
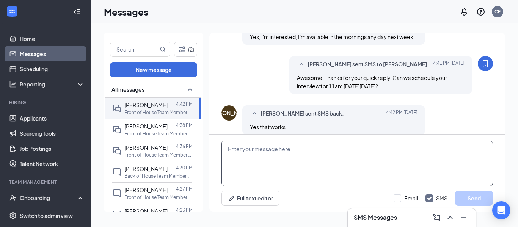
scroll to position [514, 0]
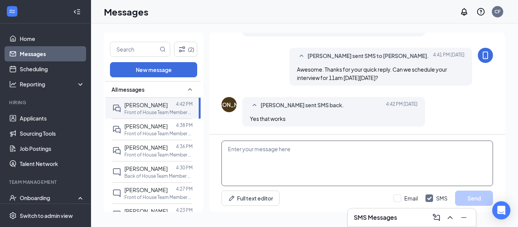
click at [275, 150] on textarea at bounding box center [358, 164] width 272 height 46
paste textarea "Perfect. I’ll send you an interview invite shortly. When you arrive for your in…"
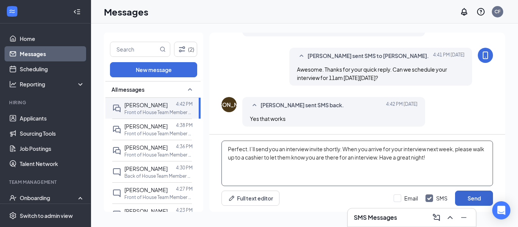
type textarea "Perfect. I’ll send you an interview invite shortly. When you arrive for your in…"
click at [465, 191] on button "Send" at bounding box center [474, 198] width 38 height 15
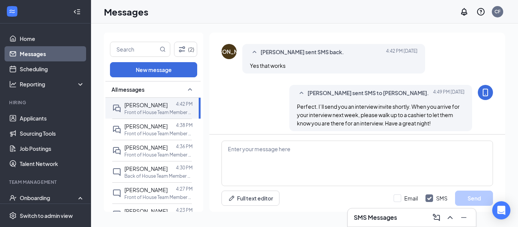
scroll to position [571, 0]
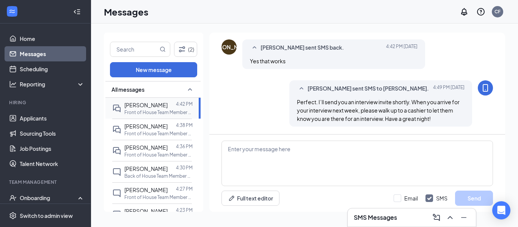
click at [144, 116] on div "Jeremy Ayala 4:42 PM Front of House Team Member at Shrewsbury" at bounding box center [152, 108] width 80 height 21
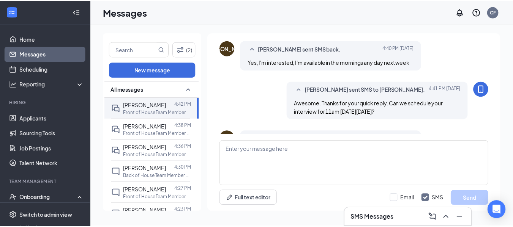
scroll to position [482, 0]
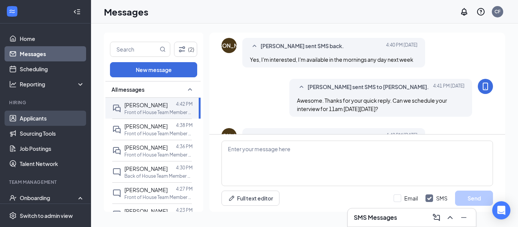
click at [30, 116] on link "Applicants" at bounding box center [52, 118] width 65 height 15
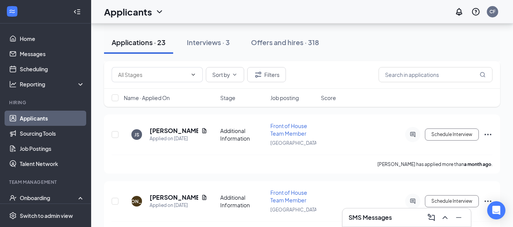
scroll to position [1481, 0]
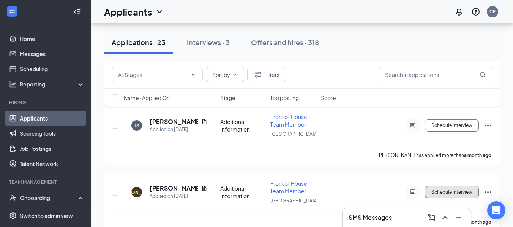
click at [450, 191] on button "Schedule Interview" at bounding box center [452, 192] width 54 height 12
type input "Onsite Interview"
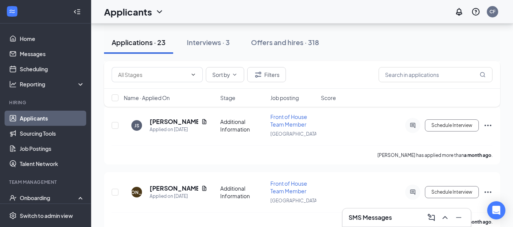
scroll to position [85, 0]
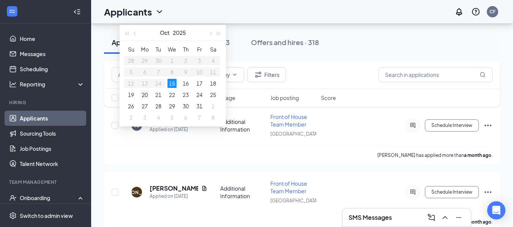
type input "Oct 20, 2025"
click at [144, 95] on div "20" at bounding box center [144, 94] width 9 height 9
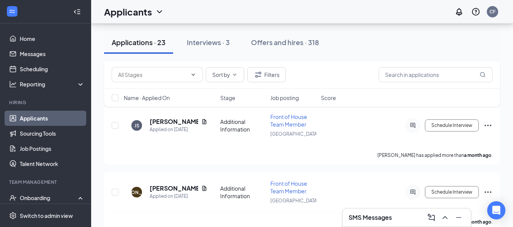
type input "11:00 AM"
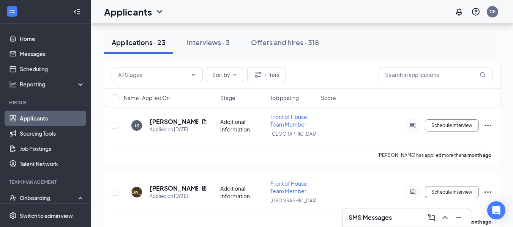
type input "11:30 AM"
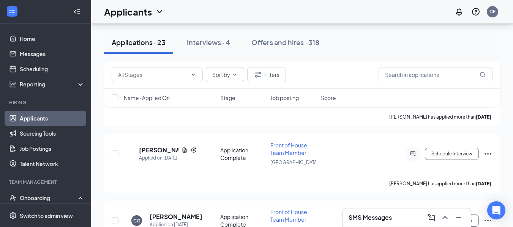
scroll to position [790, 0]
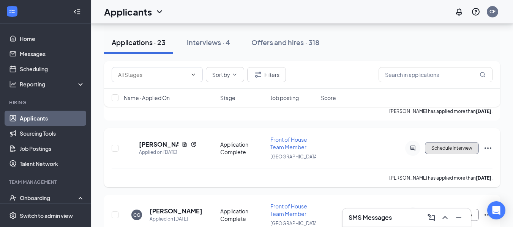
click at [450, 151] on button "Schedule Interview" at bounding box center [452, 148] width 54 height 12
type input "Onsite Interview (next stage)"
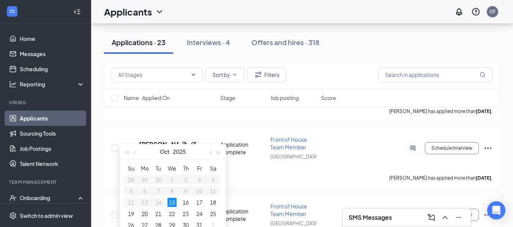
type input "Oct 20, 2025"
click at [143, 214] on div "20" at bounding box center [144, 214] width 9 height 9
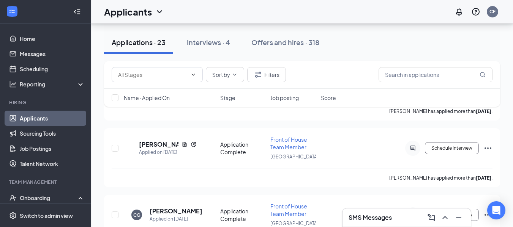
type input "04:00 PM"
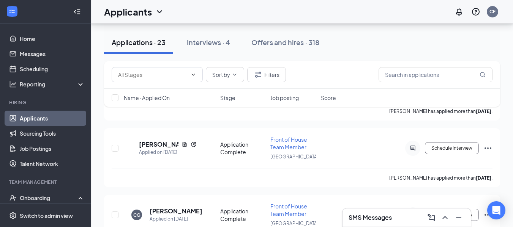
type input "04:30 PM"
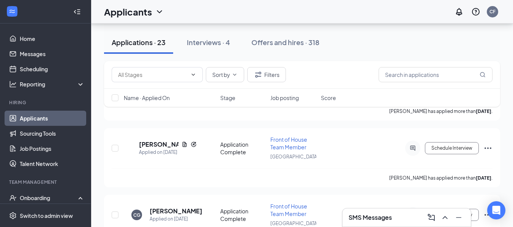
click at [448, 148] on button "Schedule Interview" at bounding box center [452, 148] width 54 height 12
type input "Onsite Interview (next stage)"
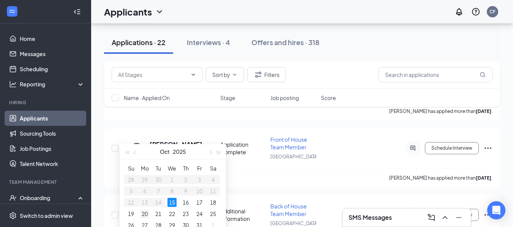
type input "Oct 20, 2025"
click at [148, 211] on div "20" at bounding box center [144, 214] width 9 height 9
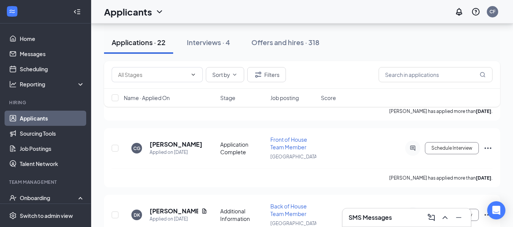
type input "10:00 AM"
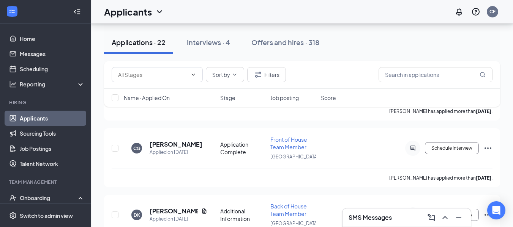
scroll to position [696, 0]
type input "10:30 AM"
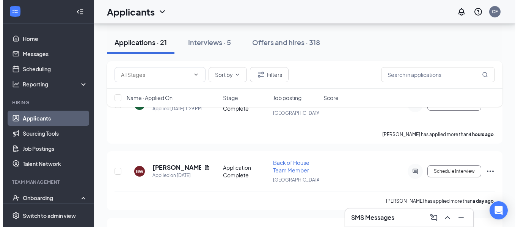
scroll to position [83, 0]
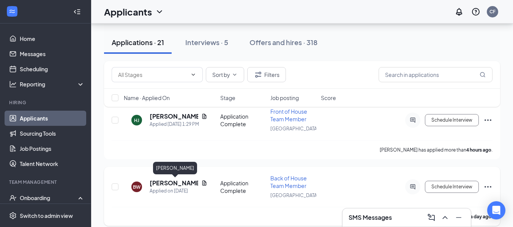
click at [160, 181] on h5 "[PERSON_NAME]" at bounding box center [174, 183] width 49 height 8
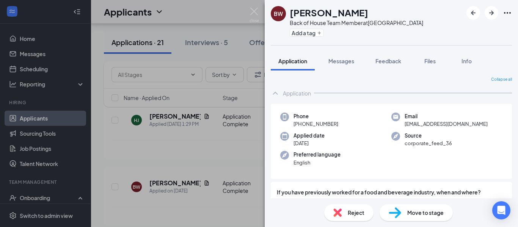
click at [418, 213] on span "Move to stage" at bounding box center [426, 213] width 36 height 8
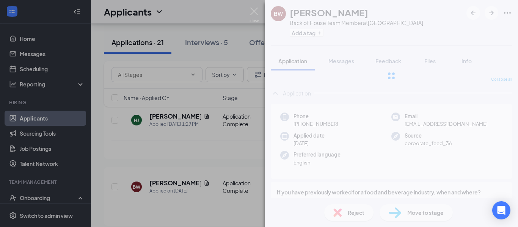
type input "Onsite Interview (next stage)"
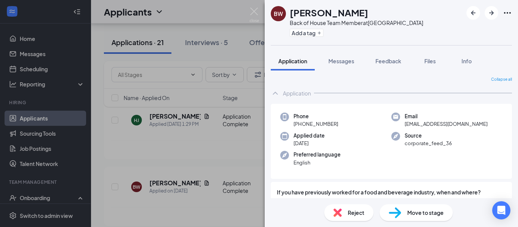
scroll to position [85, 0]
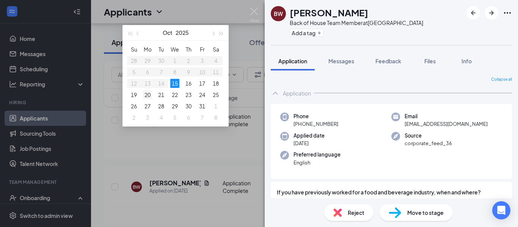
type input "Oct 20, 2025"
click at [150, 93] on div "20" at bounding box center [147, 94] width 9 height 9
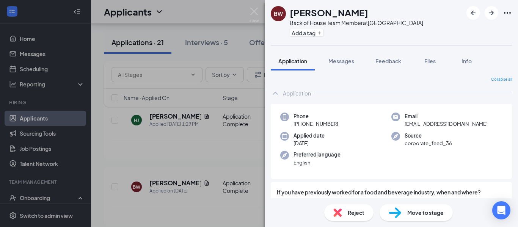
type input "04:45 PM"
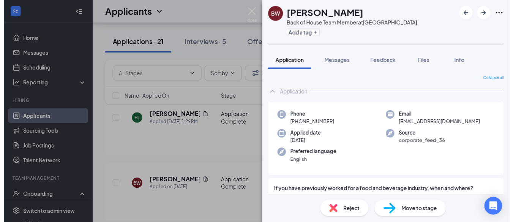
scroll to position [1109, 0]
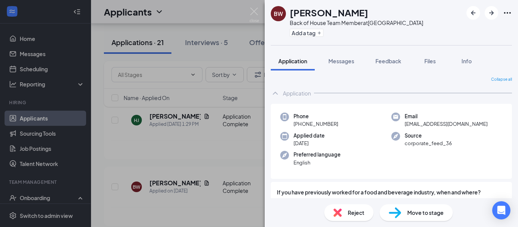
type input "05:15 PM"
click at [255, 13] on img at bounding box center [254, 15] width 9 height 15
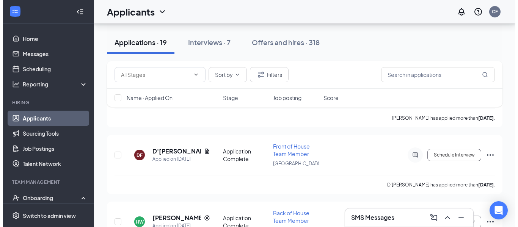
scroll to position [260, 0]
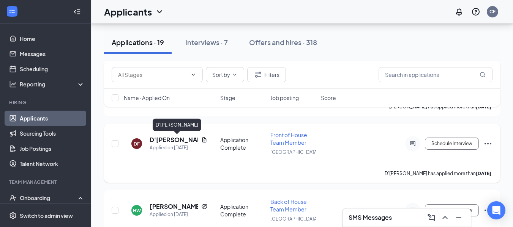
click at [166, 140] on h5 "D'[PERSON_NAME]" at bounding box center [174, 140] width 49 height 8
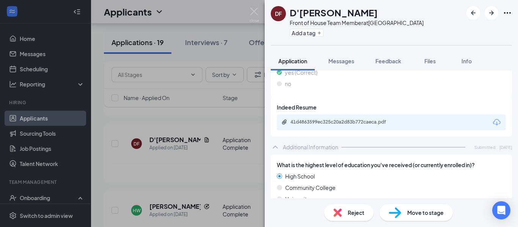
scroll to position [560, 0]
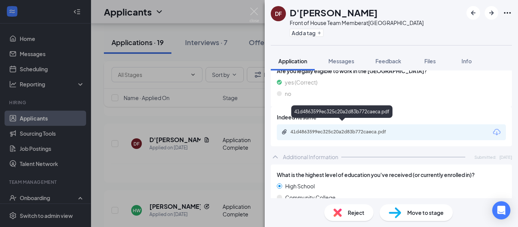
click at [368, 129] on div "41d4863599ec325c20a2d83b772caeca.pdf" at bounding box center [344, 132] width 106 height 6
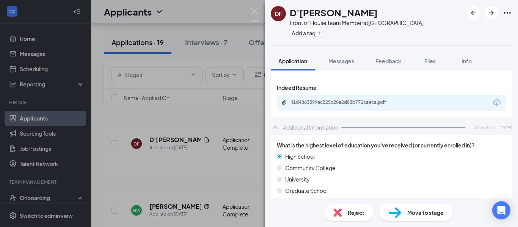
scroll to position [575, 0]
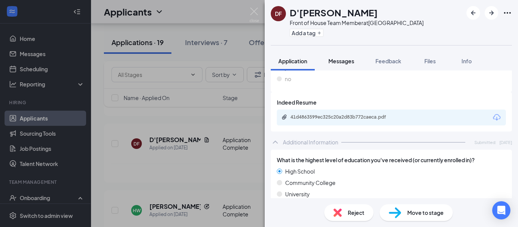
click at [344, 62] on span "Messages" at bounding box center [342, 61] width 26 height 7
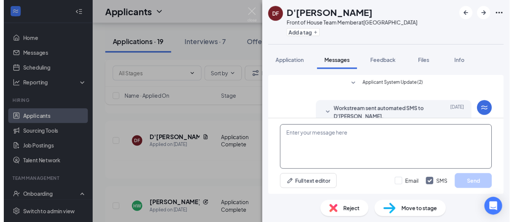
scroll to position [214, 0]
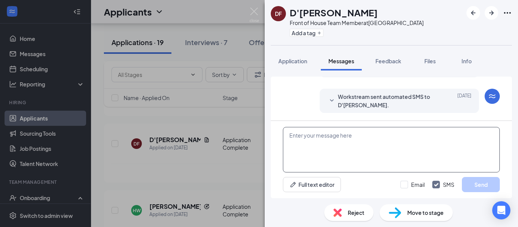
click at [387, 128] on textarea at bounding box center [391, 150] width 217 height 46
paste textarea "Let me know if you are free to connect in the afternoon on 10/21 or if we need …"
type textarea "Let me know if you are free to connect in the afternoon on 10/21 or if we need …"
click at [253, 12] on img at bounding box center [254, 15] width 9 height 15
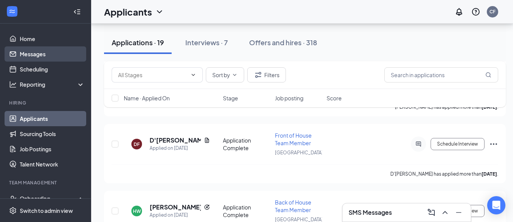
click at [46, 53] on link "Messages" at bounding box center [52, 53] width 65 height 15
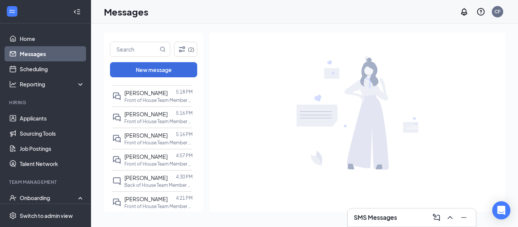
scroll to position [56, 0]
click at [153, 137] on div "[PERSON_NAME]" at bounding box center [145, 134] width 43 height 8
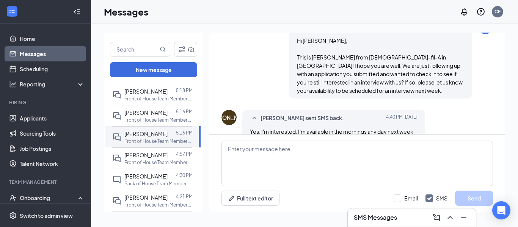
scroll to position [123, 0]
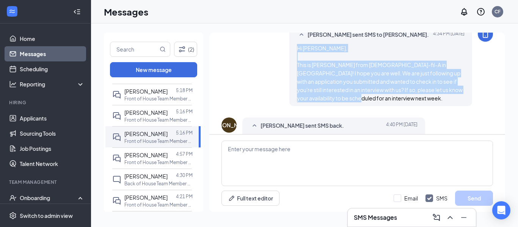
drag, startPoint x: 364, startPoint y: 91, endPoint x: 296, endPoint y: 42, distance: 83.5
click at [297, 44] on div "Hi [PERSON_NAME], This is [PERSON_NAME] from [DEMOGRAPHIC_DATA]-fil-A in [GEOGR…" at bounding box center [381, 73] width 168 height 58
copy span "Hi Jeremy, This is Clayton from Chick-fil-A in Shrewsbury! I hope you are well.…"
click at [24, 42] on link "Home" at bounding box center [52, 38] width 65 height 15
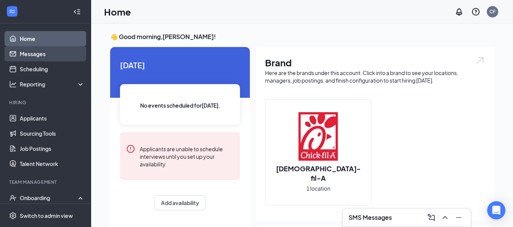
click at [27, 51] on link "Messages" at bounding box center [52, 53] width 65 height 15
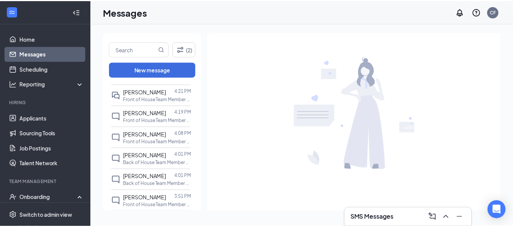
scroll to position [218, 0]
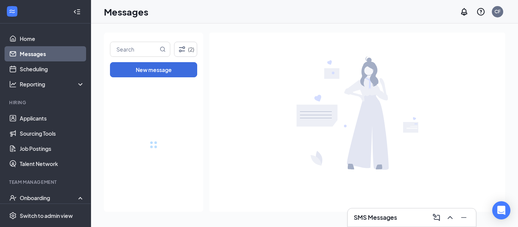
drag, startPoint x: 199, startPoint y: 101, endPoint x: 199, endPoint y: 175, distance: 73.3
click at [29, 119] on link "Applicants" at bounding box center [52, 118] width 65 height 15
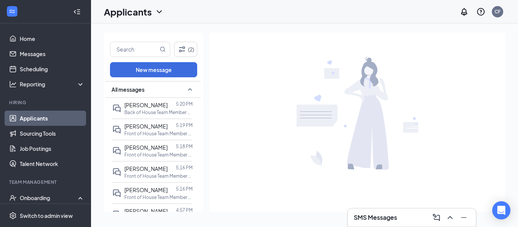
click at [29, 119] on link "Applicants" at bounding box center [52, 118] width 65 height 15
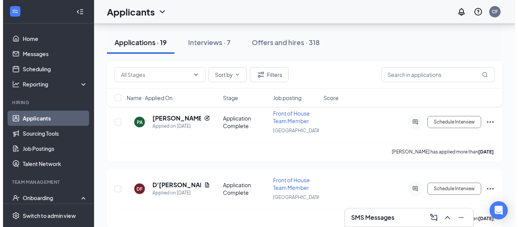
scroll to position [226, 0]
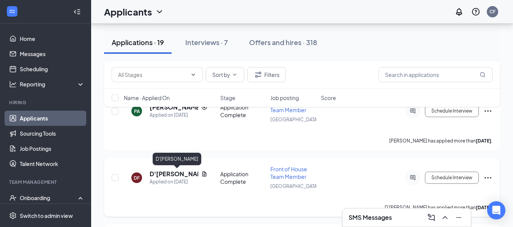
click at [168, 172] on h5 "D'[PERSON_NAME]" at bounding box center [174, 174] width 49 height 8
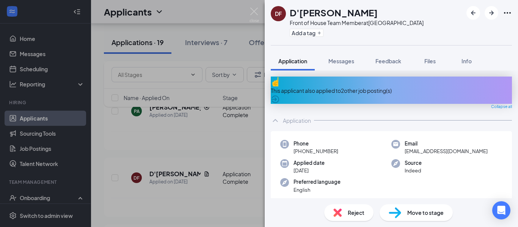
click at [373, 79] on div "This applicant also applied to 2 other job posting(s)" at bounding box center [391, 90] width 241 height 27
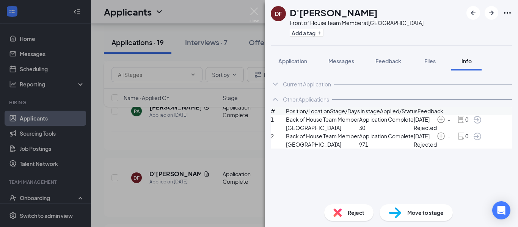
click at [307, 124] on span "Back of House Team Member" at bounding box center [322, 119] width 73 height 8
click at [296, 65] on div "Application" at bounding box center [293, 61] width 29 height 8
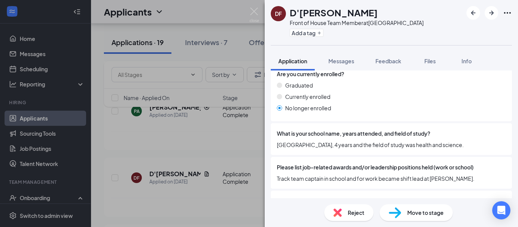
scroll to position [748, 0]
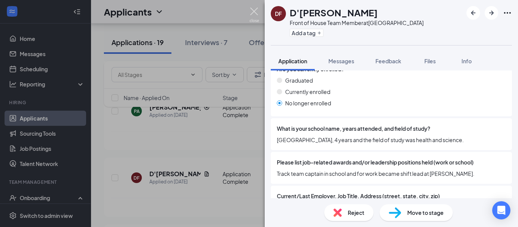
click at [257, 17] on img at bounding box center [254, 15] width 9 height 15
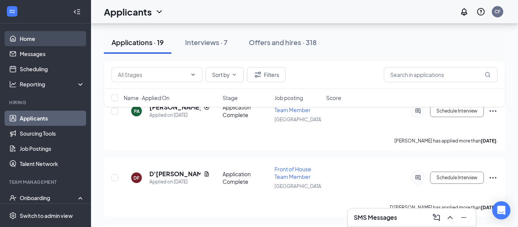
click at [30, 39] on link "Home" at bounding box center [52, 38] width 65 height 15
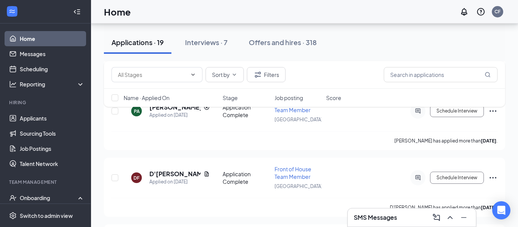
click at [30, 39] on link "Home" at bounding box center [52, 38] width 65 height 15
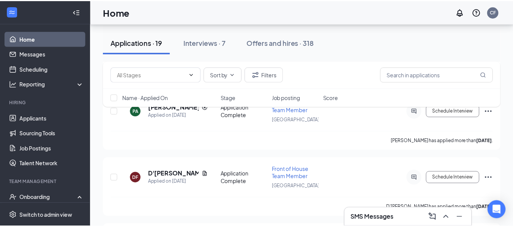
scroll to position [188, 0]
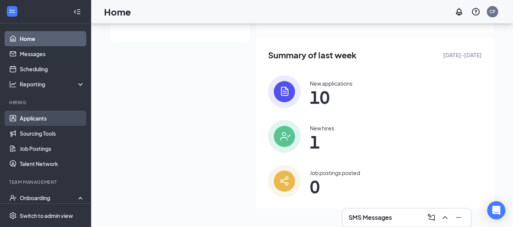
click at [39, 119] on link "Applicants" at bounding box center [52, 118] width 65 height 15
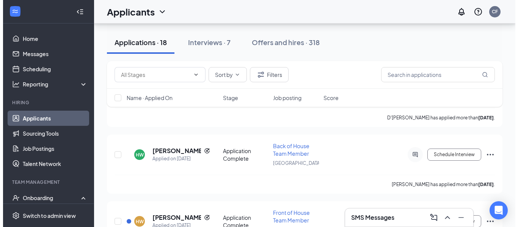
scroll to position [331, 0]
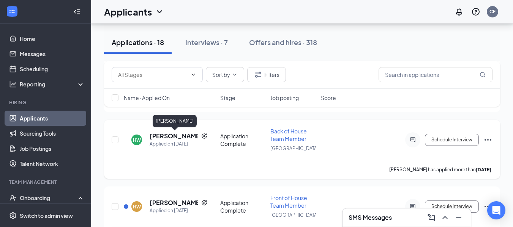
click at [167, 134] on h5 "[PERSON_NAME]" at bounding box center [174, 136] width 49 height 8
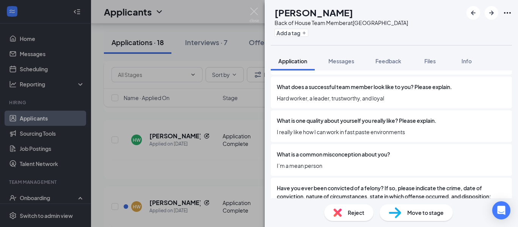
scroll to position [1222, 0]
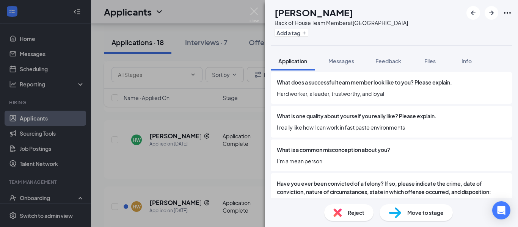
click at [350, 213] on span "Reject" at bounding box center [356, 213] width 17 height 8
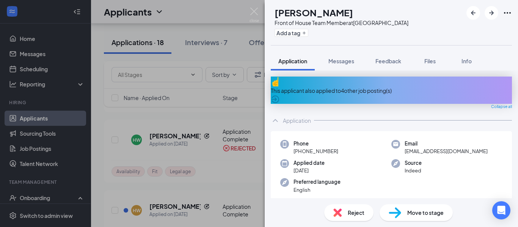
click at [326, 88] on div "This applicant also applied to 4 other job posting(s)" at bounding box center [391, 91] width 241 height 8
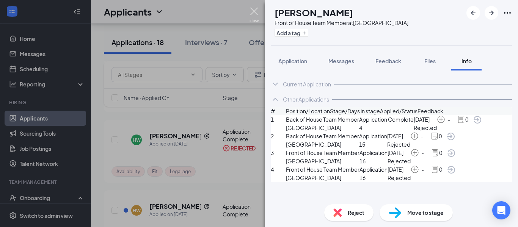
click at [253, 8] on img at bounding box center [254, 15] width 9 height 15
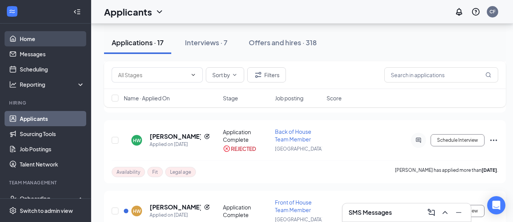
click at [25, 38] on link "Home" at bounding box center [52, 38] width 65 height 15
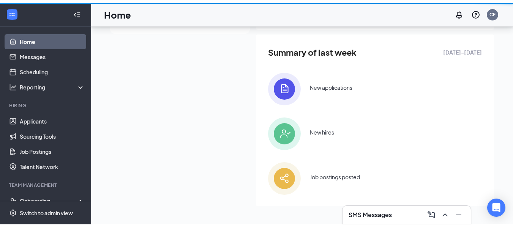
scroll to position [188, 0]
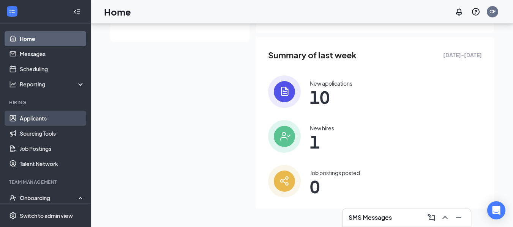
click at [28, 116] on link "Applicants" at bounding box center [52, 118] width 65 height 15
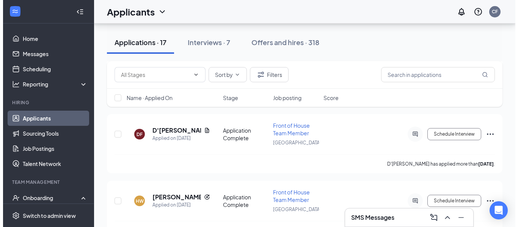
scroll to position [329, 0]
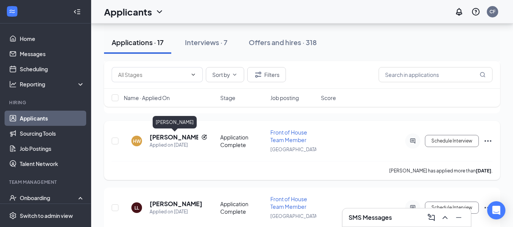
click at [178, 138] on h5 "[PERSON_NAME]" at bounding box center [174, 137] width 49 height 8
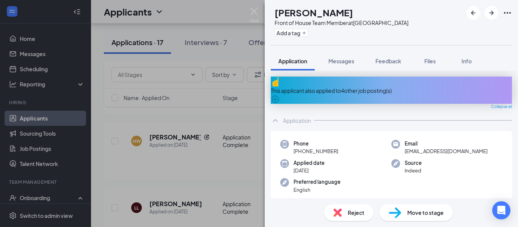
click at [354, 209] on span "Reject" at bounding box center [356, 213] width 17 height 8
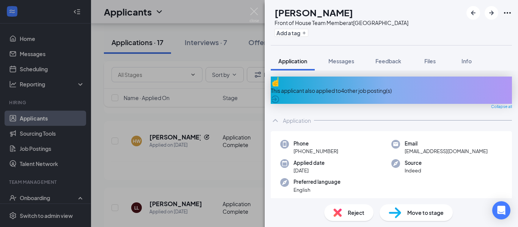
checkbox input "true"
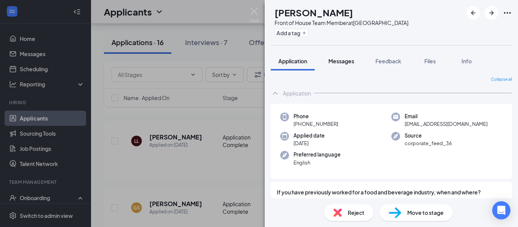
click at [342, 66] on button "Messages" at bounding box center [341, 61] width 41 height 19
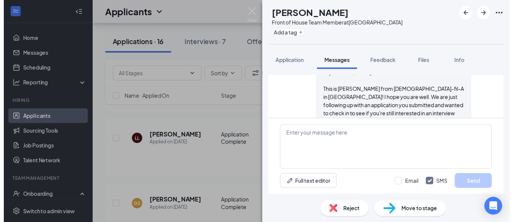
scroll to position [383, 0]
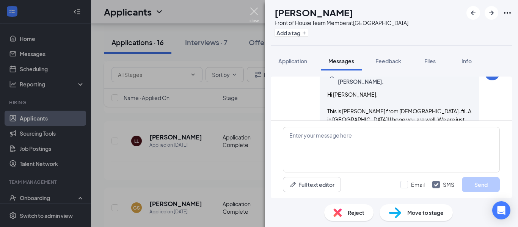
click at [254, 11] on img at bounding box center [254, 15] width 9 height 15
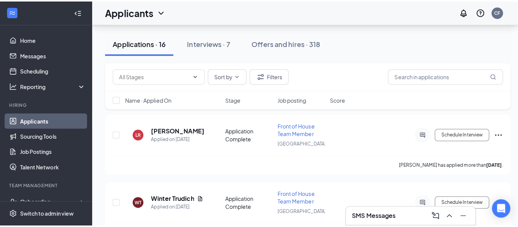
scroll to position [883, 0]
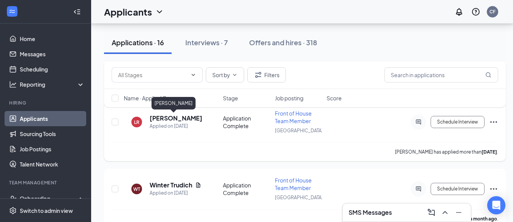
click at [165, 117] on h5 "[PERSON_NAME]" at bounding box center [176, 118] width 53 height 8
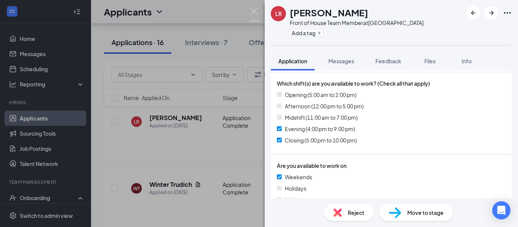
scroll to position [428, 0]
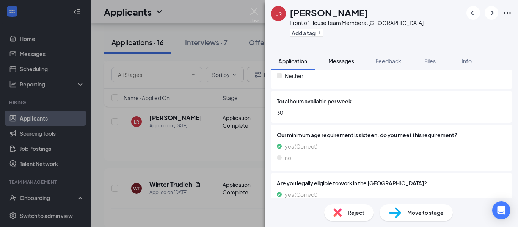
click at [346, 65] on button "Messages" at bounding box center [341, 61] width 41 height 19
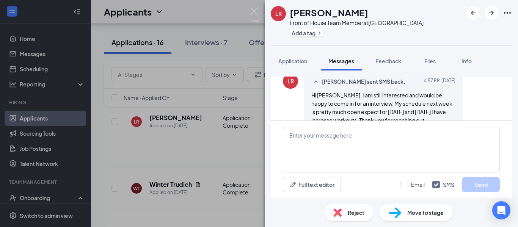
scroll to position [461, 0]
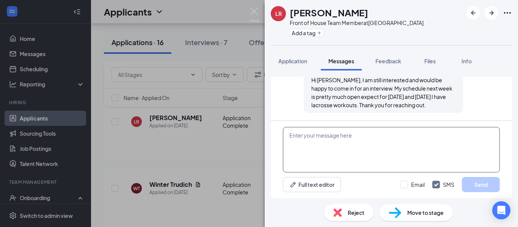
click at [319, 135] on textarea at bounding box center [391, 150] width 217 height 46
paste textarea "Hi [PERSON_NAME], This is [PERSON_NAME] from [DEMOGRAPHIC_DATA]-fil-A in [GEOGR…"
type textarea "Hi [PERSON_NAME], This is [PERSON_NAME] from [DEMOGRAPHIC_DATA]-fil-A in [GEOGR…"
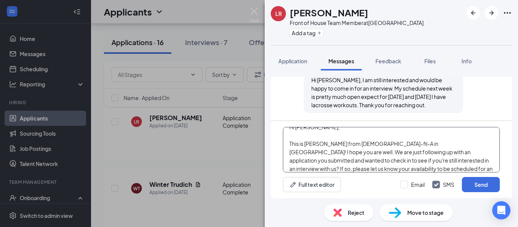
scroll to position [0, 0]
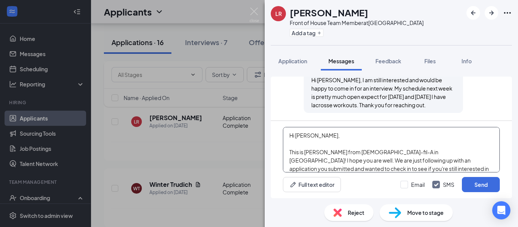
drag, startPoint x: 434, startPoint y: 171, endPoint x: 259, endPoint y: 115, distance: 183.3
click at [259, 115] on div "LR Liliana Rojas Front of House Team Member at Shrewsbury Add a tag Application…" at bounding box center [259, 113] width 518 height 227
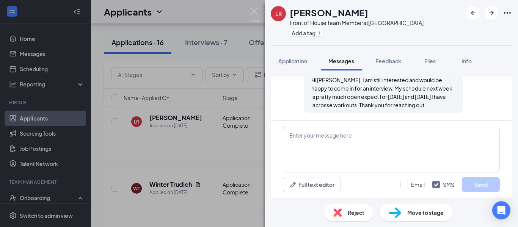
scroll to position [446, 0]
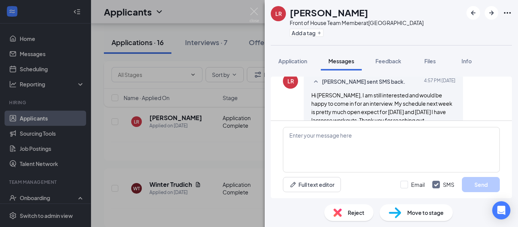
click at [300, 13] on h1 "[PERSON_NAME]" at bounding box center [329, 12] width 79 height 13
copy h1 "Liliana"
click at [363, 151] on textarea at bounding box center [391, 150] width 217 height 46
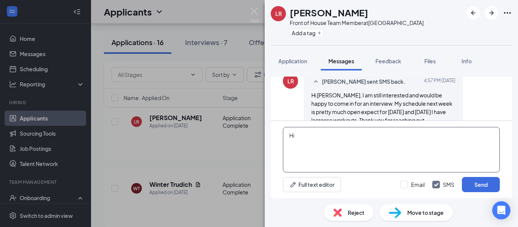
paste textarea "Liliana"
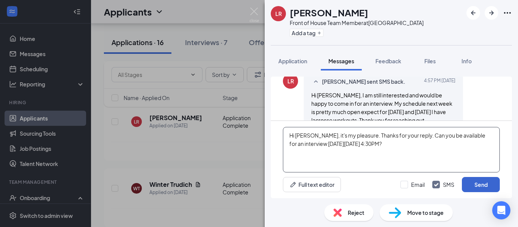
type textarea "Hi Liliana, it's my pleasure. Thanks for your reply. Can you be available for a…"
click at [477, 181] on button "Send" at bounding box center [481, 184] width 38 height 15
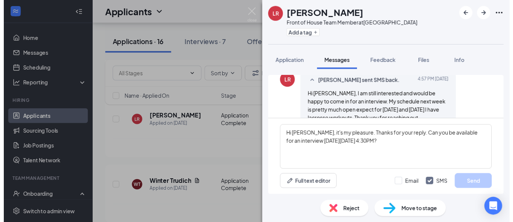
scroll to position [526, 0]
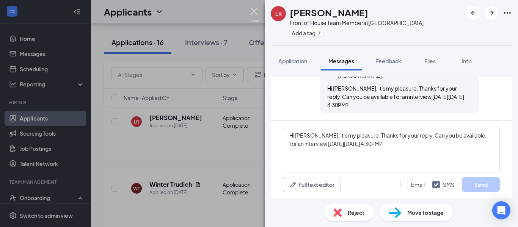
click at [255, 11] on img at bounding box center [254, 15] width 9 height 15
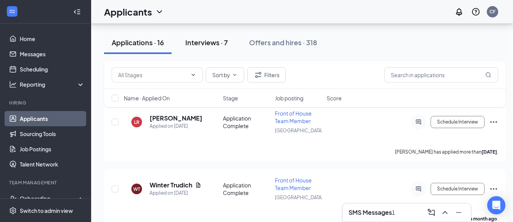
click at [200, 44] on div "Interviews · 7" at bounding box center [206, 42] width 43 height 9
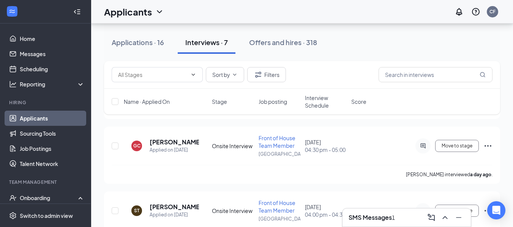
scroll to position [419, 0]
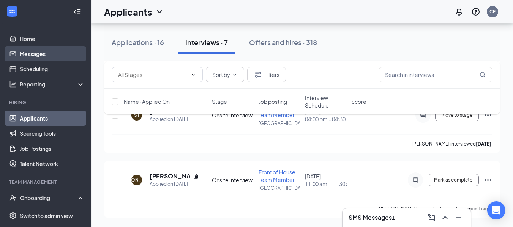
click at [28, 52] on link "Messages" at bounding box center [52, 53] width 65 height 15
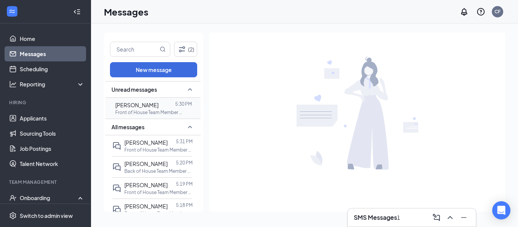
click at [154, 118] on div "Lindsey Lawrence 5:30 PM Front of House Team Member at Shrewsbury" at bounding box center [152, 108] width 80 height 21
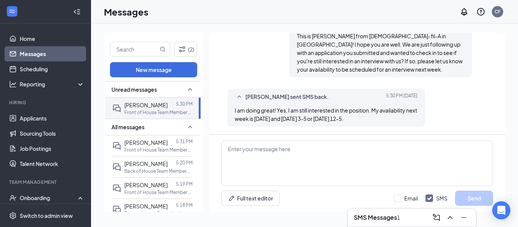
scroll to position [368, 0]
click at [274, 155] on textarea at bounding box center [358, 164] width 272 height 46
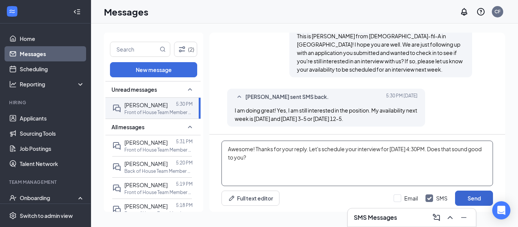
type textarea "Awesome! Thanks for your reply. Let's schedule your interview for Wednesday 10/…"
click at [472, 199] on button "Send" at bounding box center [474, 198] width 38 height 15
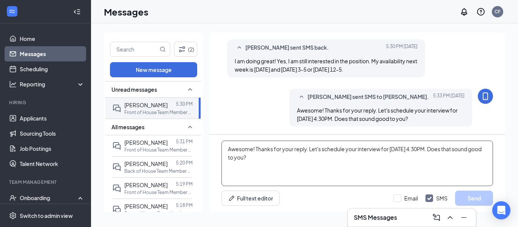
scroll to position [425, 0]
click at [153, 145] on span "[PERSON_NAME]" at bounding box center [145, 142] width 43 height 7
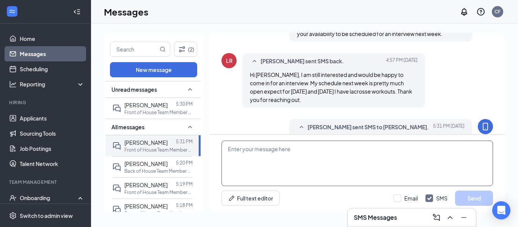
scroll to position [375, 0]
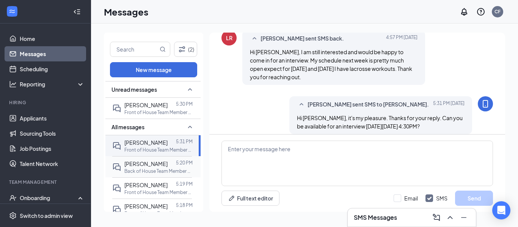
click at [145, 167] on div "[PERSON_NAME]" at bounding box center [145, 164] width 43 height 8
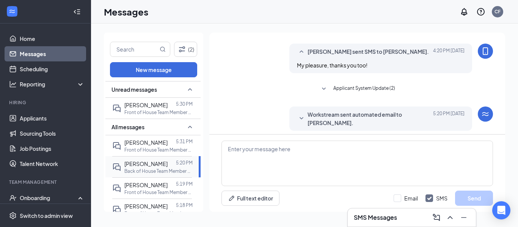
scroll to position [293, 0]
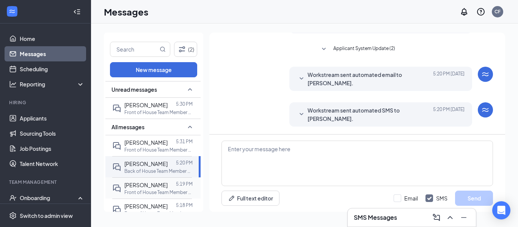
click at [135, 184] on span "[PERSON_NAME]" at bounding box center [145, 185] width 43 height 7
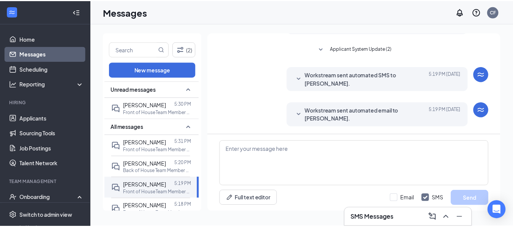
scroll to position [299, 0]
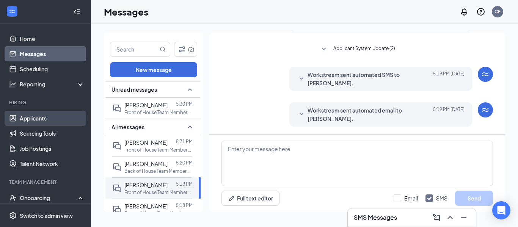
click at [38, 116] on link "Applicants" at bounding box center [52, 118] width 65 height 15
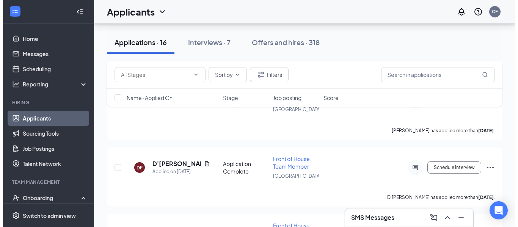
scroll to position [244, 0]
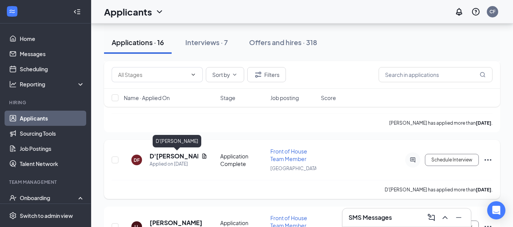
click at [164, 156] on h5 "D'[PERSON_NAME]" at bounding box center [174, 156] width 49 height 8
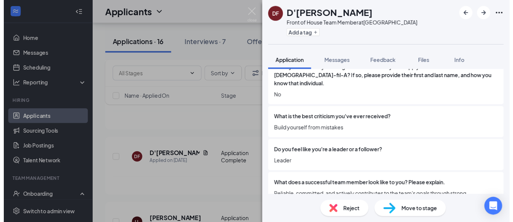
scroll to position [1229, 0]
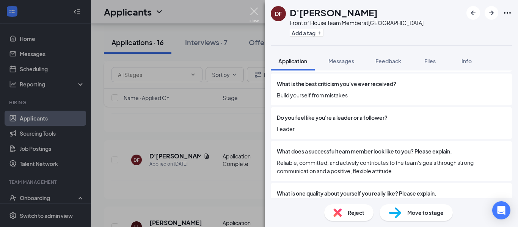
click at [252, 11] on img at bounding box center [254, 15] width 9 height 15
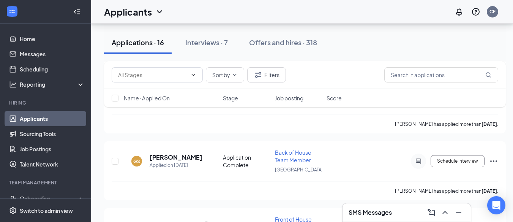
scroll to position [397, 0]
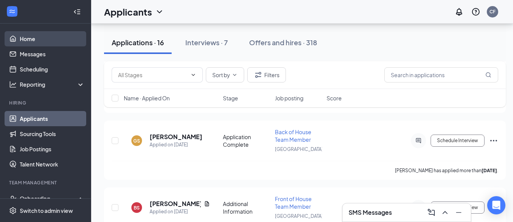
click at [28, 34] on link "Home" at bounding box center [52, 38] width 65 height 15
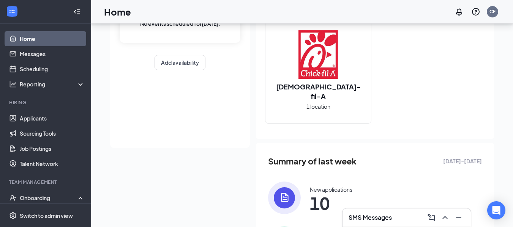
scroll to position [188, 0]
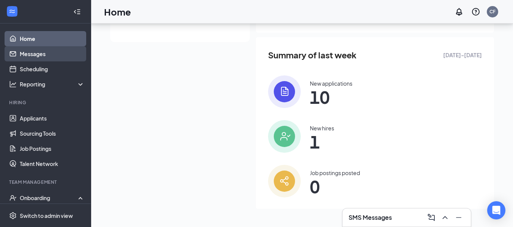
click at [33, 54] on link "Messages" at bounding box center [52, 53] width 65 height 15
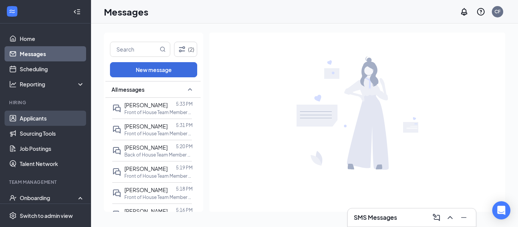
click at [28, 120] on link "Applicants" at bounding box center [52, 118] width 65 height 15
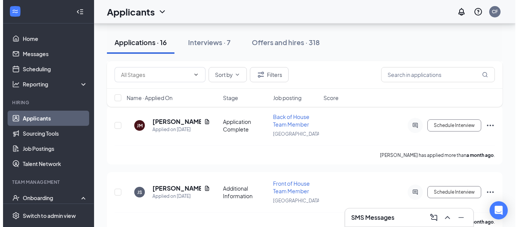
scroll to position [1026, 0]
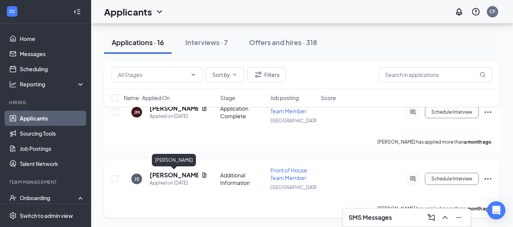
click at [158, 173] on h5 "[PERSON_NAME]" at bounding box center [174, 175] width 49 height 8
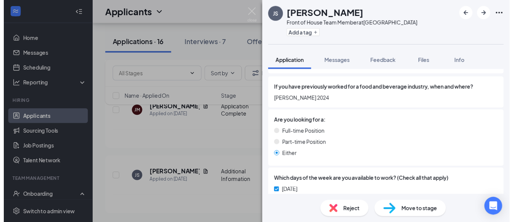
scroll to position [117, 0]
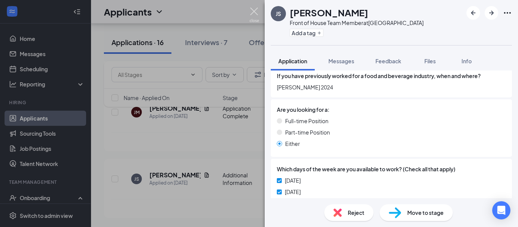
click at [254, 11] on img at bounding box center [254, 15] width 9 height 15
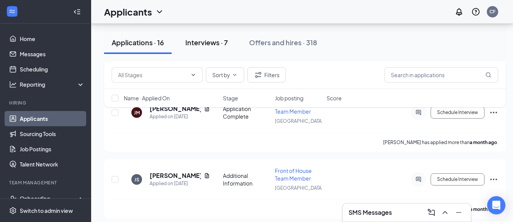
click at [199, 47] on button "Interviews · 7" at bounding box center [207, 42] width 58 height 23
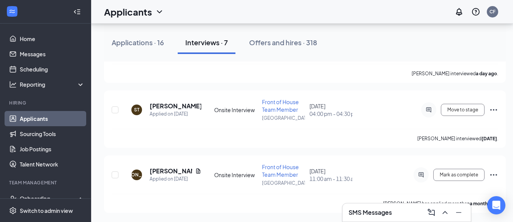
scroll to position [425, 0]
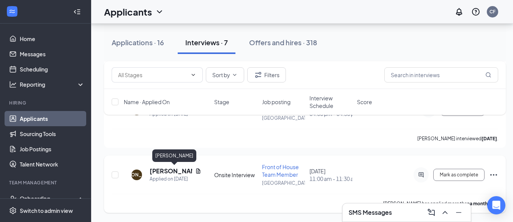
click at [159, 170] on h5 "[PERSON_NAME]" at bounding box center [171, 171] width 43 height 8
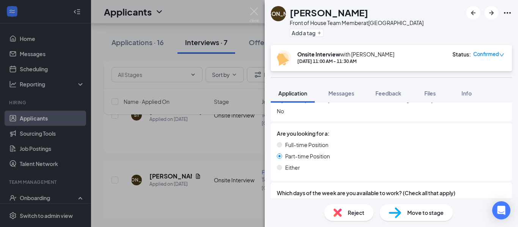
scroll to position [215, 0]
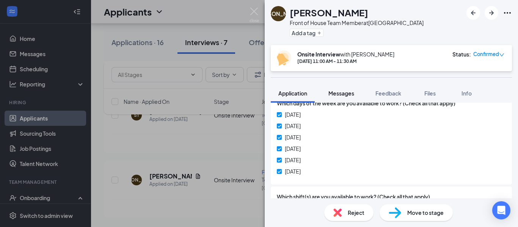
click at [338, 92] on span "Messages" at bounding box center [342, 93] width 26 height 7
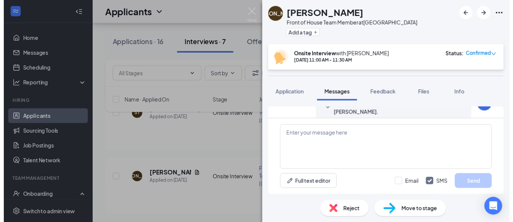
scroll to position [541, 0]
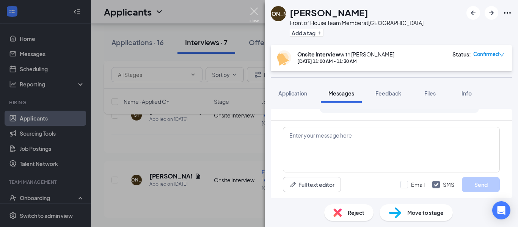
click at [257, 14] on img at bounding box center [254, 15] width 9 height 15
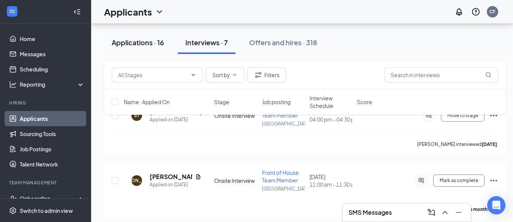
click at [134, 43] on div "Applications · 16" at bounding box center [138, 42] width 52 height 9
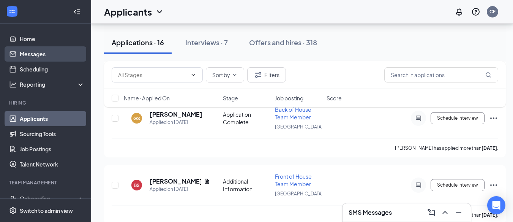
click at [33, 58] on link "Messages" at bounding box center [52, 53] width 65 height 15
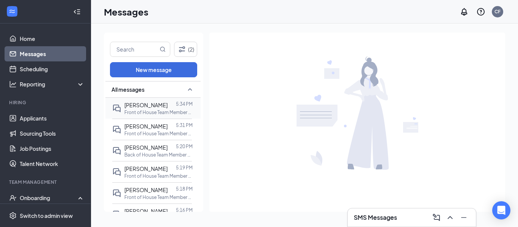
click at [145, 118] on div "Lindsey Lawrence 5:34 PM Front of House Team Member at Shrewsbury" at bounding box center [152, 108] width 80 height 21
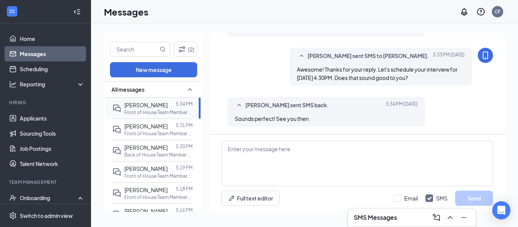
scroll to position [394, 0]
click at [146, 172] on span "[PERSON_NAME]" at bounding box center [145, 168] width 43 height 7
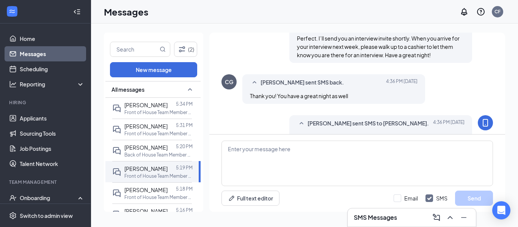
scroll to position [155, 0]
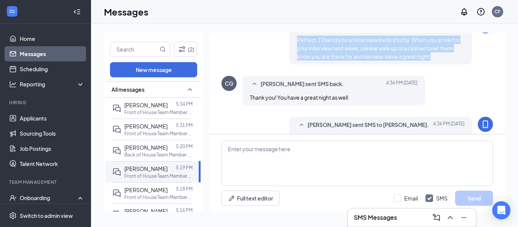
drag, startPoint x: 435, startPoint y: 80, endPoint x: 284, endPoint y: 63, distance: 152.0
click at [284, 63] on div "Clayton Fruhling sent SMS to Candace Garman. Today 4:36 PM Perfect. I’ll send y…" at bounding box center [358, 43] width 272 height 50
copy span "Perfect. I’ll send you an interview invite shortly. When you arrive for your in…"
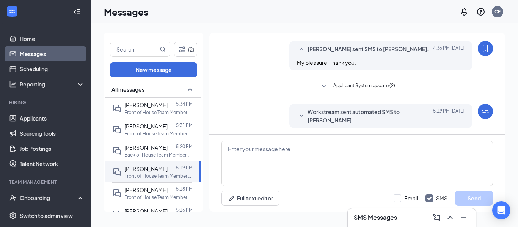
scroll to position [299, 0]
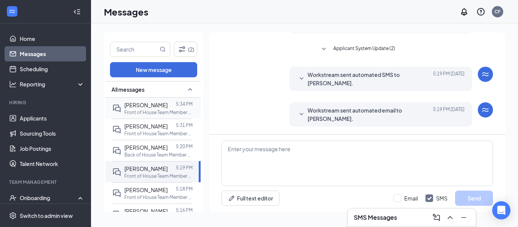
click at [147, 109] on p "Front of House Team Member at [GEOGRAPHIC_DATA]" at bounding box center [158, 112] width 68 height 6
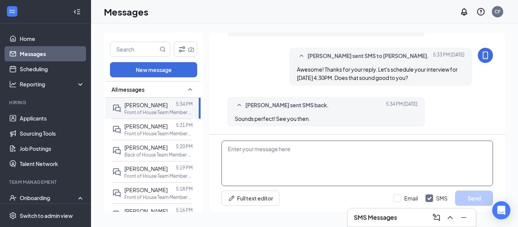
scroll to position [394, 0]
click at [303, 164] on textarea at bounding box center [358, 164] width 272 height 46
paste textarea "Perfect. I’ll send you an interview invite shortly. When you arrive for your in…"
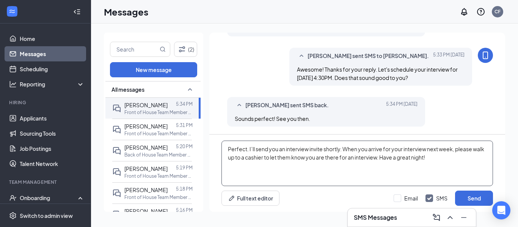
click at [381, 157] on textarea "Perfect. I’ll send you an interview invite shortly. When you arrive for your in…" at bounding box center [358, 164] width 272 height 46
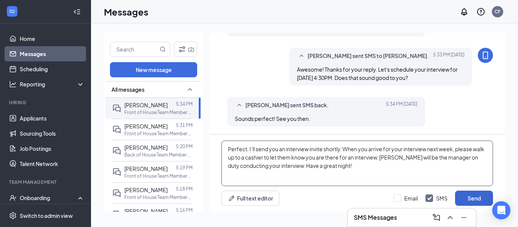
type textarea "Perfect. I’ll send you an interview invite shortly. When you arrive for your in…"
click at [468, 203] on button "Send" at bounding box center [474, 198] width 38 height 15
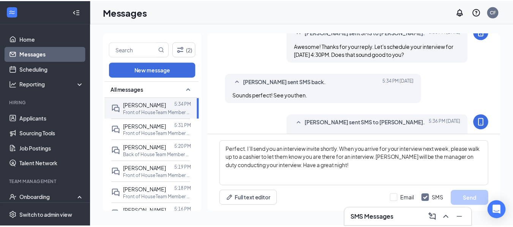
scroll to position [468, 0]
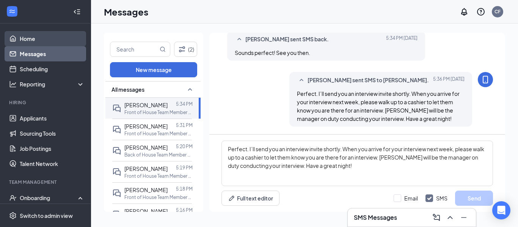
click at [20, 36] on link "Home" at bounding box center [52, 38] width 65 height 15
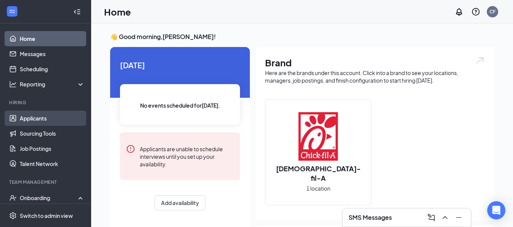
click at [32, 119] on link "Applicants" at bounding box center [52, 118] width 65 height 15
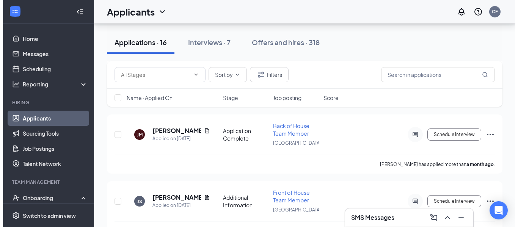
scroll to position [1026, 0]
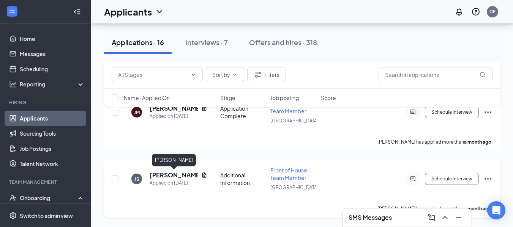
click at [162, 175] on h5 "[PERSON_NAME]" at bounding box center [174, 175] width 49 height 8
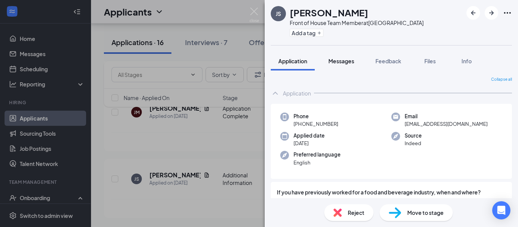
click at [341, 63] on span "Messages" at bounding box center [342, 61] width 26 height 7
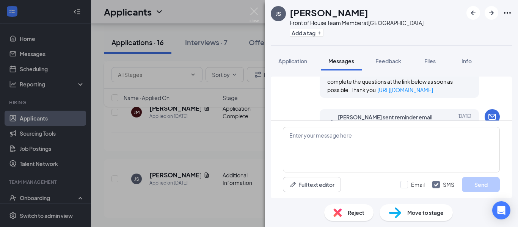
scroll to position [606, 0]
click at [293, 66] on button "Application" at bounding box center [293, 61] width 44 height 19
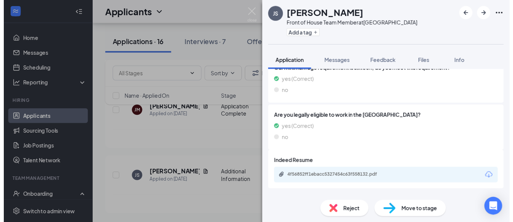
scroll to position [499, 0]
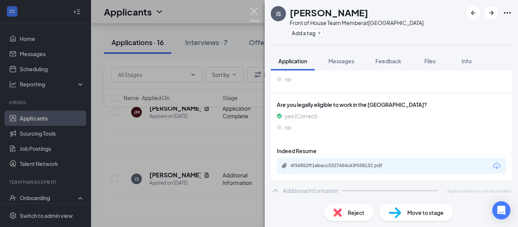
click at [254, 12] on img at bounding box center [254, 15] width 9 height 15
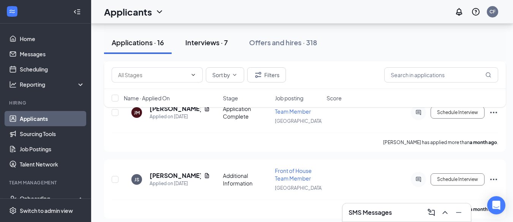
click at [199, 43] on div "Interviews · 7" at bounding box center [206, 42] width 43 height 9
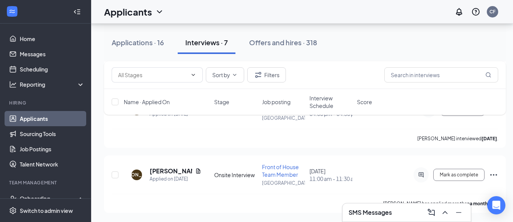
scroll to position [425, 0]
click at [124, 47] on div "Applications · 16" at bounding box center [138, 42] width 52 height 9
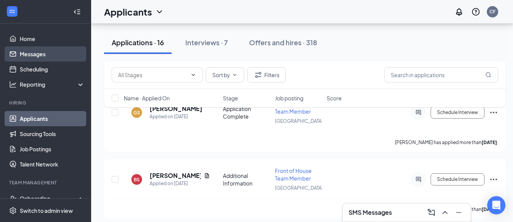
click at [30, 54] on link "Messages" at bounding box center [52, 53] width 65 height 15
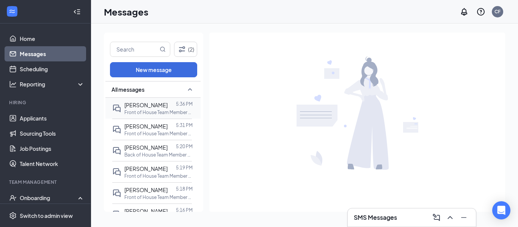
click at [147, 109] on p "Front of House Team Member at [GEOGRAPHIC_DATA]" at bounding box center [158, 112] width 68 height 6
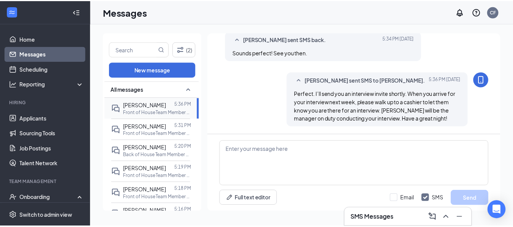
scroll to position [432, 0]
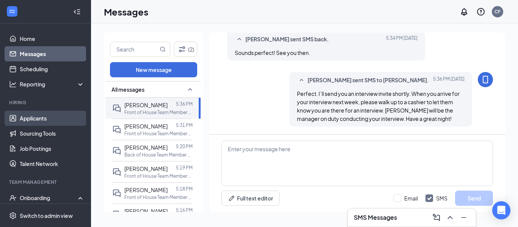
click at [39, 116] on link "Applicants" at bounding box center [52, 118] width 65 height 15
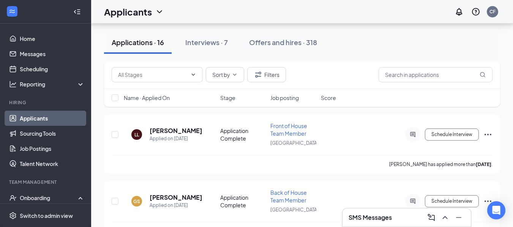
scroll to position [329, 0]
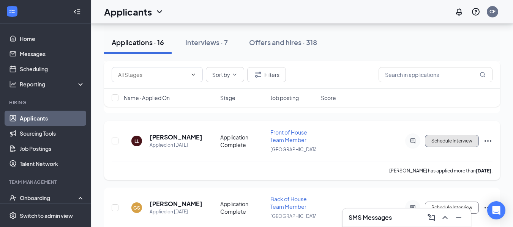
click at [448, 142] on button "Schedule Interview" at bounding box center [452, 141] width 54 height 12
type input "Onsite Interview (next stage)"
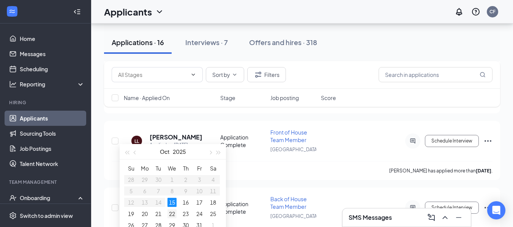
type input "Oct 22, 2025"
click at [174, 213] on div "22" at bounding box center [171, 214] width 9 height 9
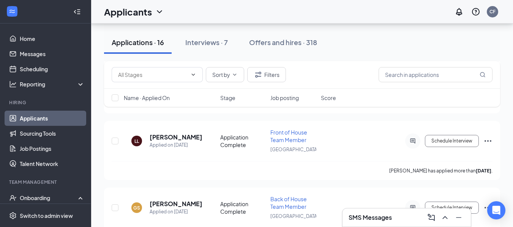
type input "04:30 PM"
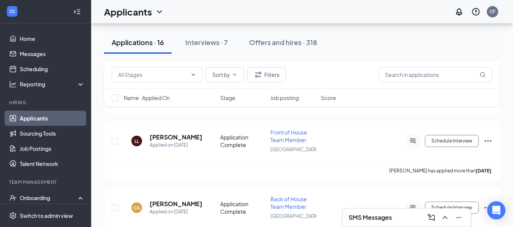
scroll to position [1193, 0]
type input "05:00 PM"
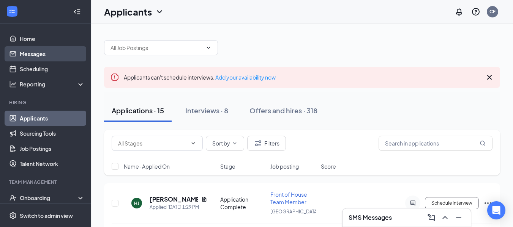
click at [30, 50] on link "Messages" at bounding box center [52, 53] width 65 height 15
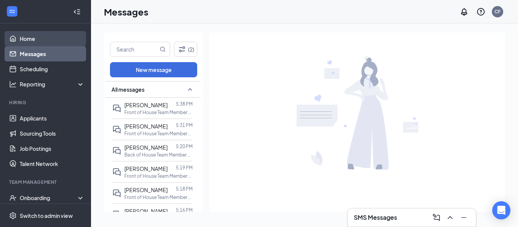
click at [28, 39] on link "Home" at bounding box center [52, 38] width 65 height 15
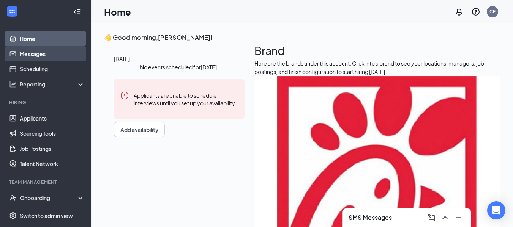
click at [26, 55] on link "Messages" at bounding box center [52, 53] width 65 height 15
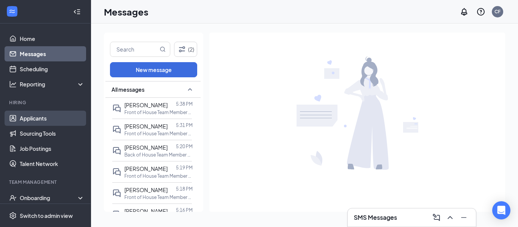
click at [32, 116] on link "Applicants" at bounding box center [52, 118] width 65 height 15
